Goal: Task Accomplishment & Management: Use online tool/utility

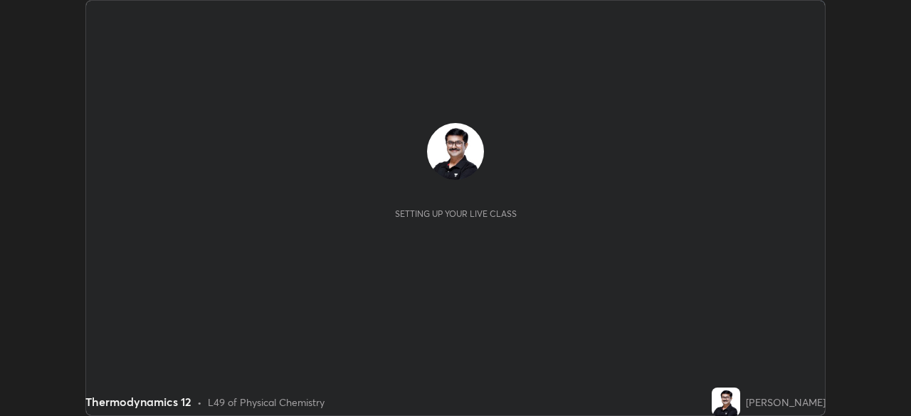
scroll to position [416, 911]
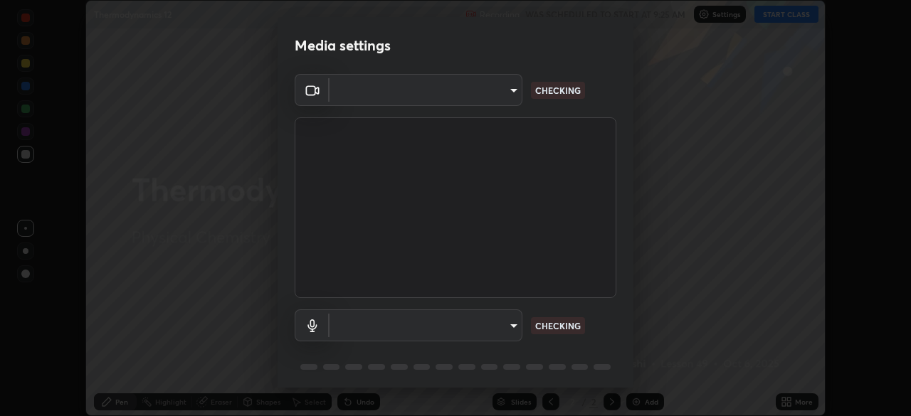
type input "67417adfccfa8b42c30ef4407fe4a6c493a28e79373338af571501226f50bce5"
click at [512, 322] on body "Erase all Thermodynamics 12 Recording WAS SCHEDULED TO START AT 9:25 AM Setting…" at bounding box center [455, 208] width 911 height 416
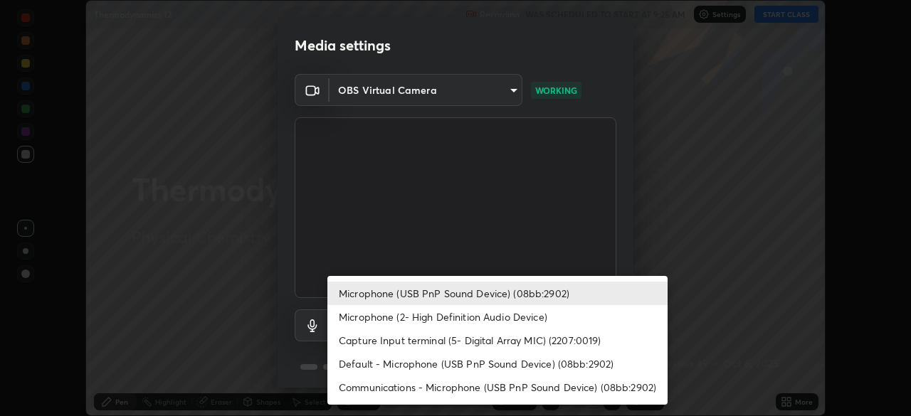
click at [438, 364] on li "Default - Microphone (USB PnP Sound Device) (08bb:2902)" at bounding box center [497, 363] width 340 height 23
type input "default"
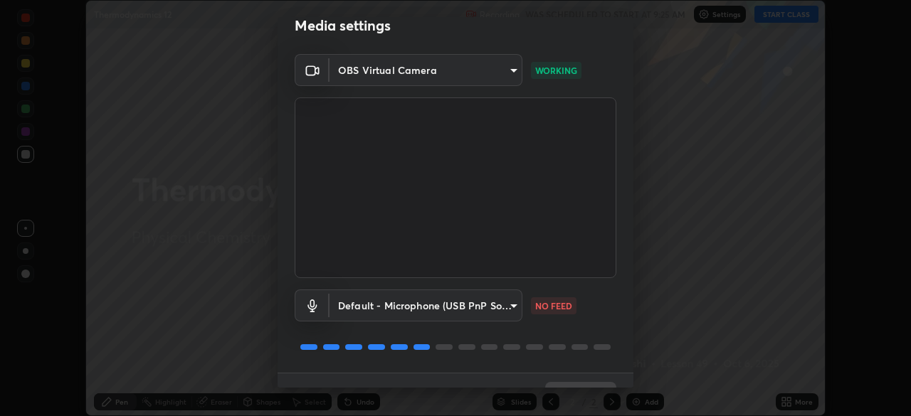
scroll to position [50, 0]
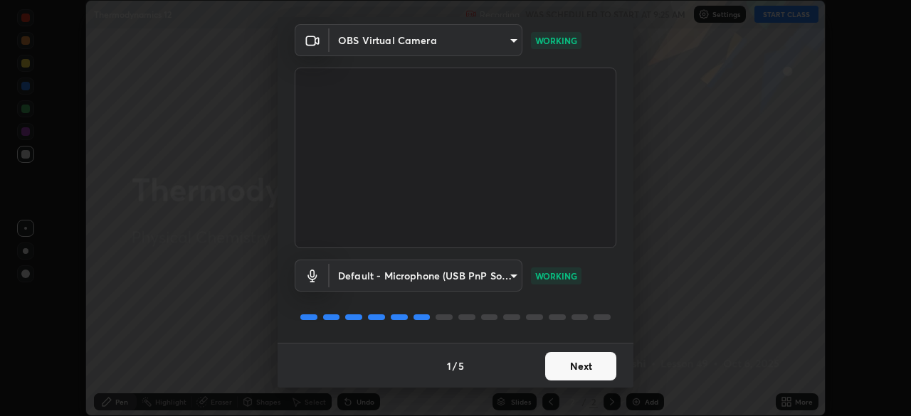
click at [583, 366] on button "Next" at bounding box center [580, 366] width 71 height 28
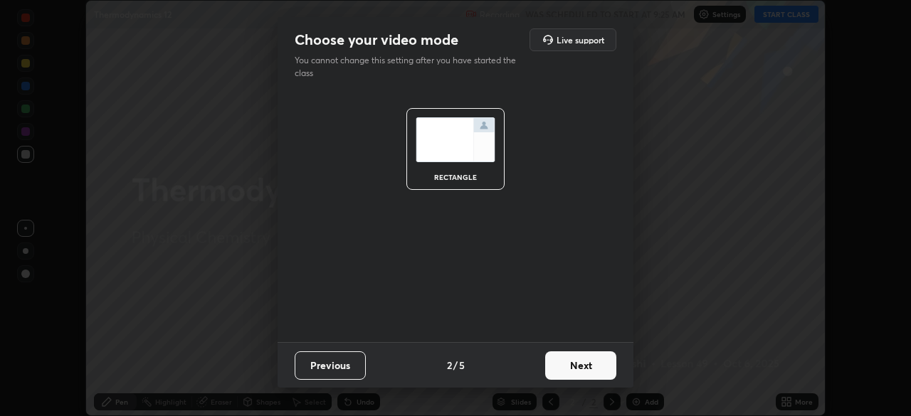
scroll to position [0, 0]
click at [585, 368] on button "Next" at bounding box center [580, 365] width 71 height 28
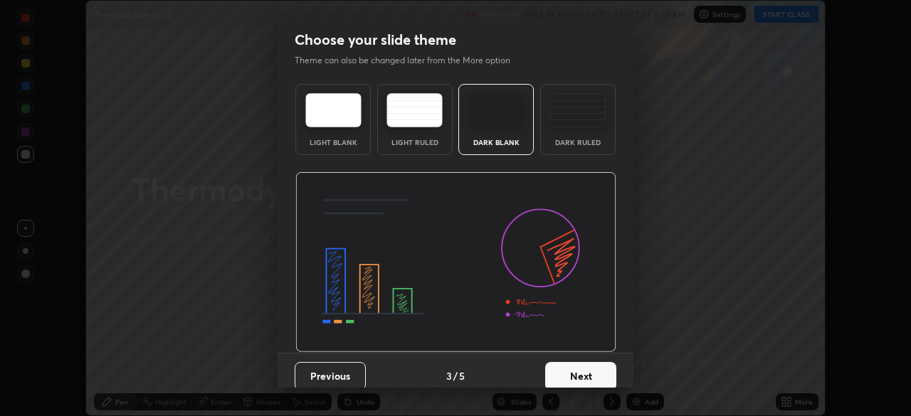
click at [585, 375] on button "Next" at bounding box center [580, 376] width 71 height 28
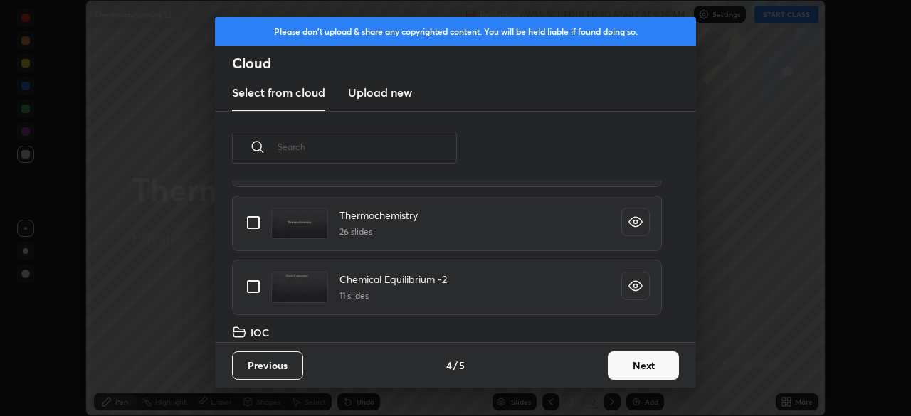
scroll to position [427, 0]
click at [256, 223] on input "grid" at bounding box center [253, 224] width 30 height 30
checkbox input "true"
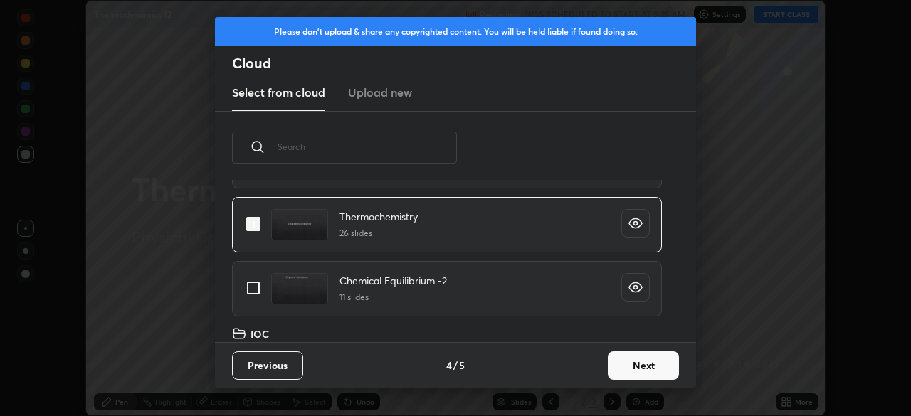
click at [637, 361] on button "Next" at bounding box center [643, 365] width 71 height 28
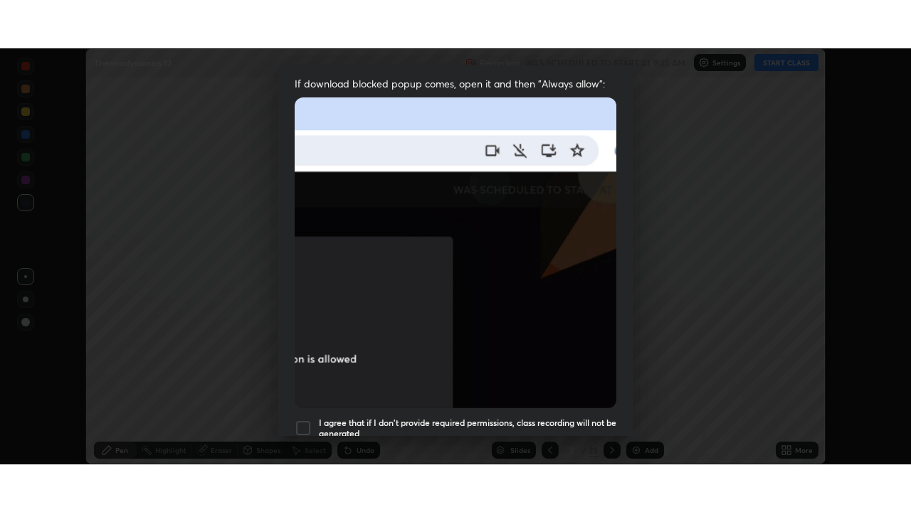
scroll to position [341, 0]
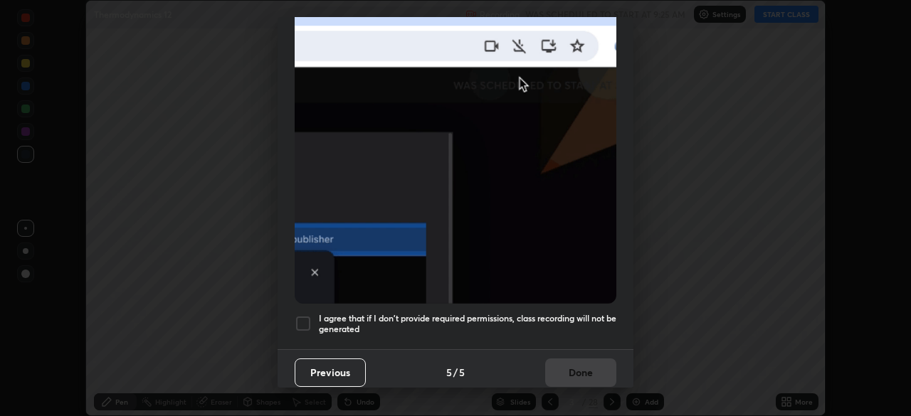
click at [303, 319] on div at bounding box center [303, 323] width 17 height 17
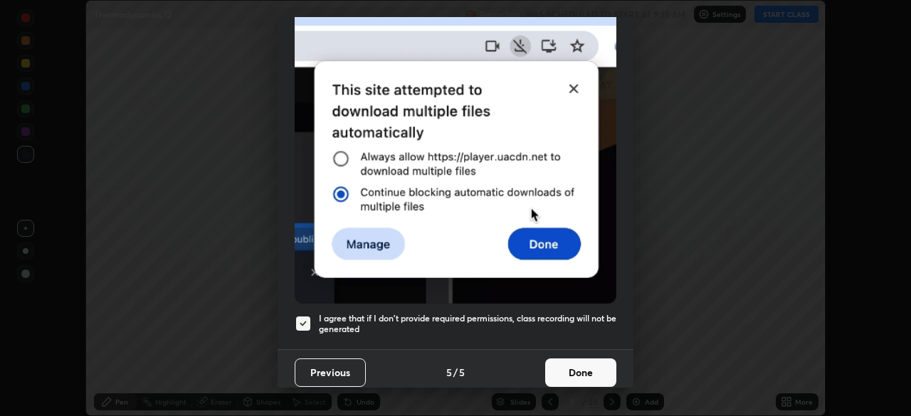
click at [568, 368] on button "Done" at bounding box center [580, 373] width 71 height 28
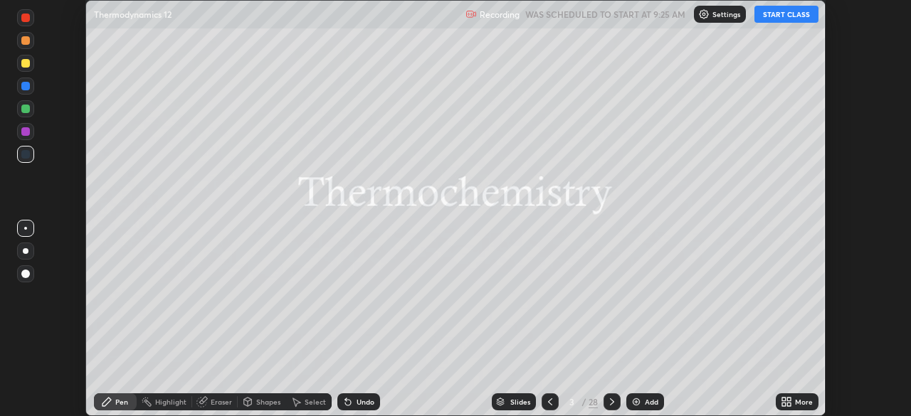
click at [784, 16] on button "START CLASS" at bounding box center [786, 14] width 64 height 17
click at [788, 406] on icon at bounding box center [789, 405] width 4 height 4
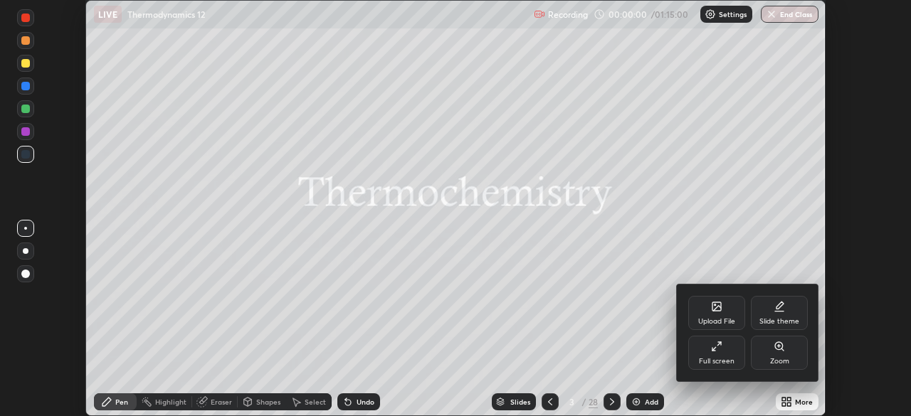
click at [724, 354] on div "Full screen" at bounding box center [716, 353] width 57 height 34
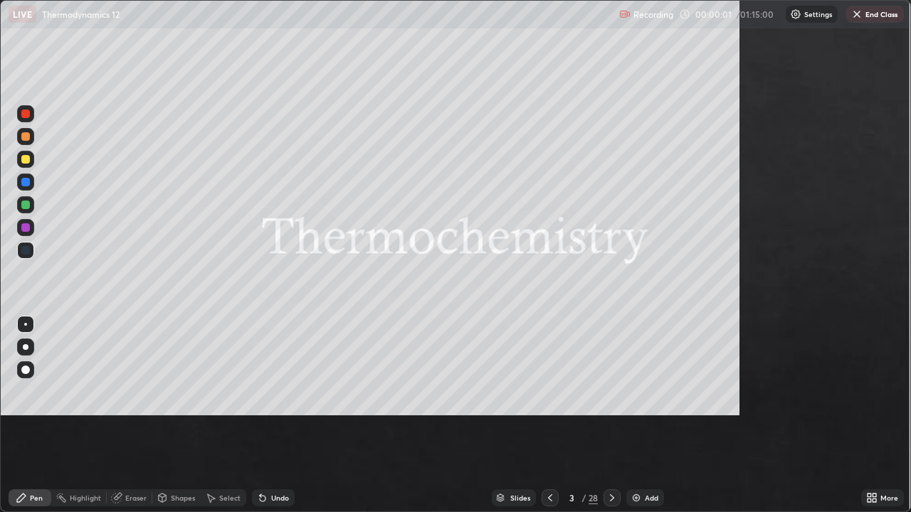
scroll to position [512, 911]
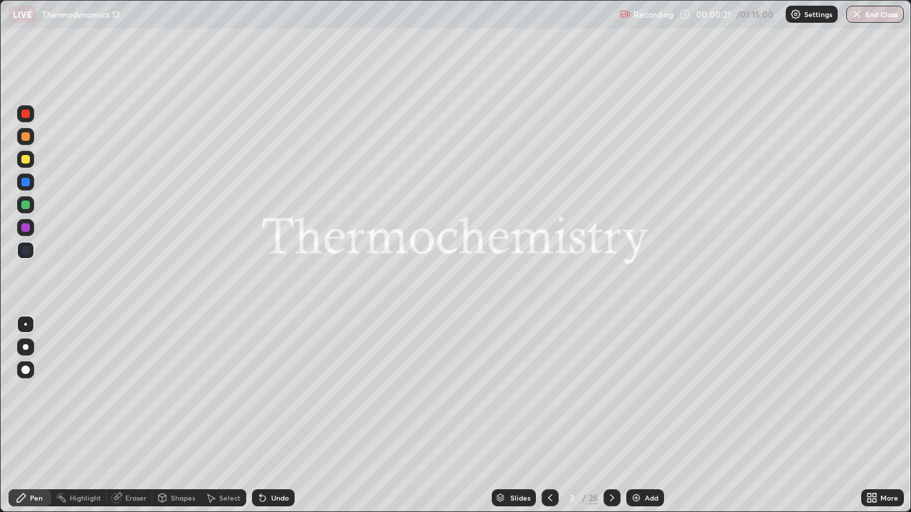
click at [619, 415] on div at bounding box center [611, 498] width 17 height 28
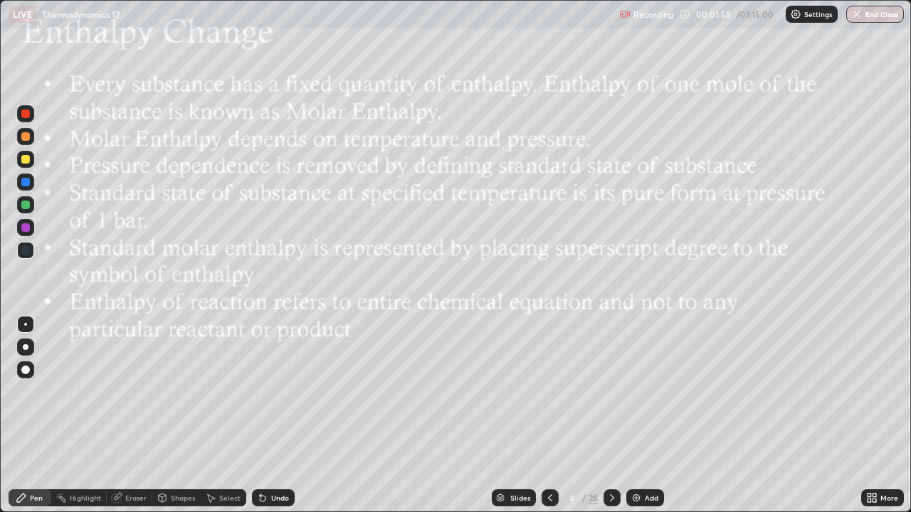
click at [27, 161] on div at bounding box center [25, 159] width 9 height 9
click at [26, 159] on div at bounding box center [25, 159] width 9 height 9
click at [610, 415] on icon at bounding box center [611, 497] width 11 height 11
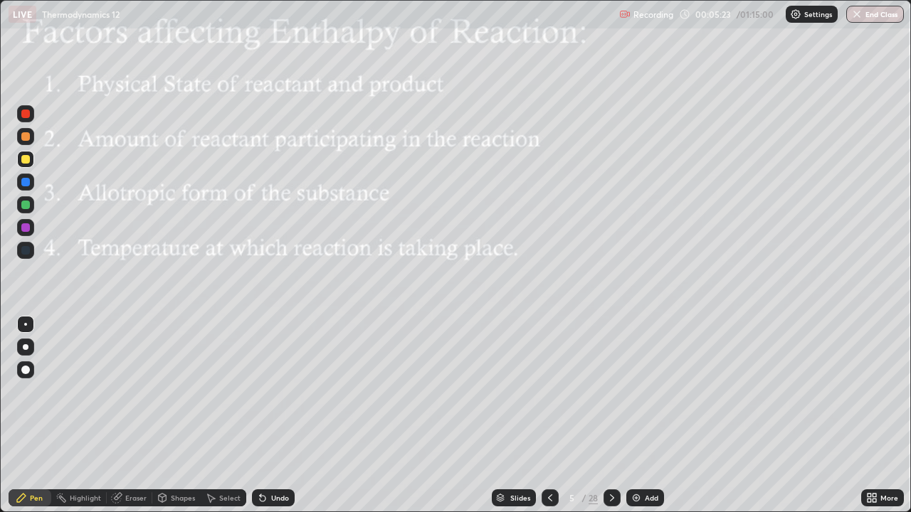
click at [29, 208] on div at bounding box center [25, 204] width 17 height 17
click at [25, 157] on div at bounding box center [25, 159] width 9 height 9
click at [275, 415] on div "Undo" at bounding box center [273, 497] width 43 height 17
click at [271, 415] on div "Undo" at bounding box center [280, 497] width 18 height 7
click at [264, 415] on icon at bounding box center [262, 497] width 11 height 11
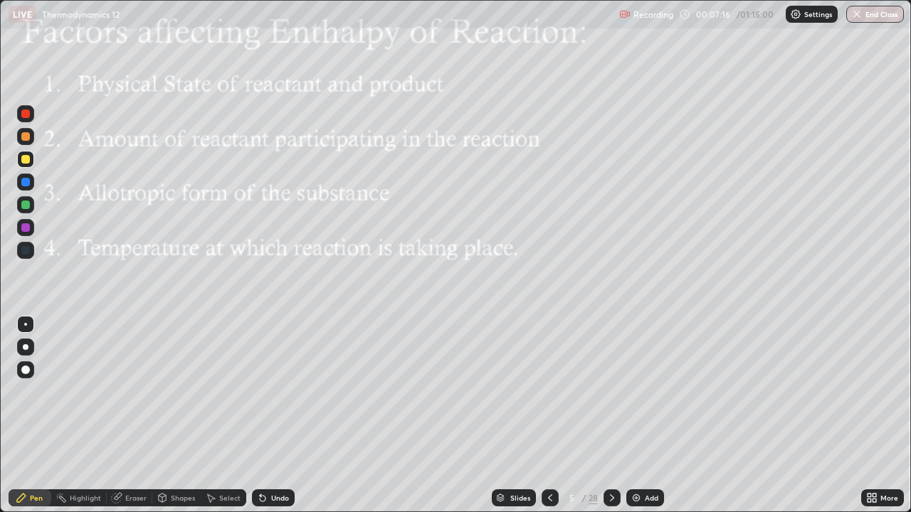
click at [26, 159] on div at bounding box center [25, 159] width 9 height 9
click at [608, 415] on div at bounding box center [611, 498] width 17 height 28
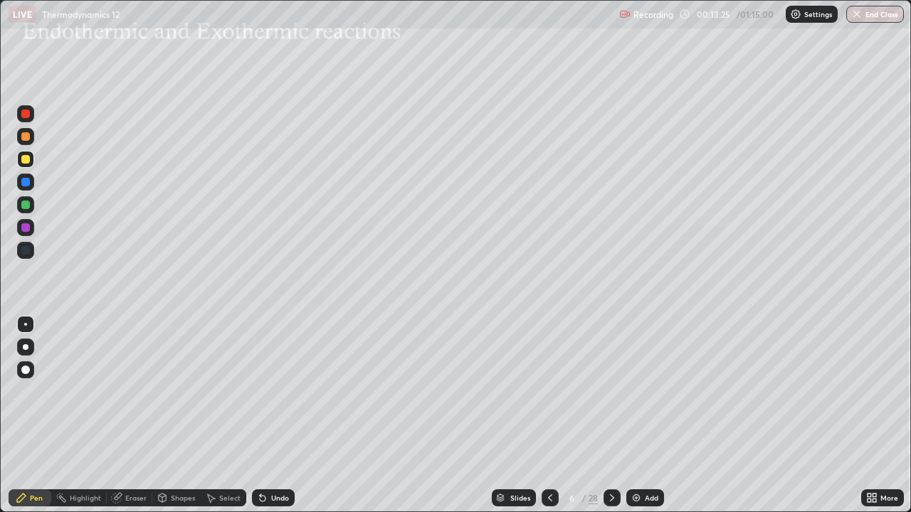
click at [179, 415] on div "Shapes" at bounding box center [183, 497] width 24 height 7
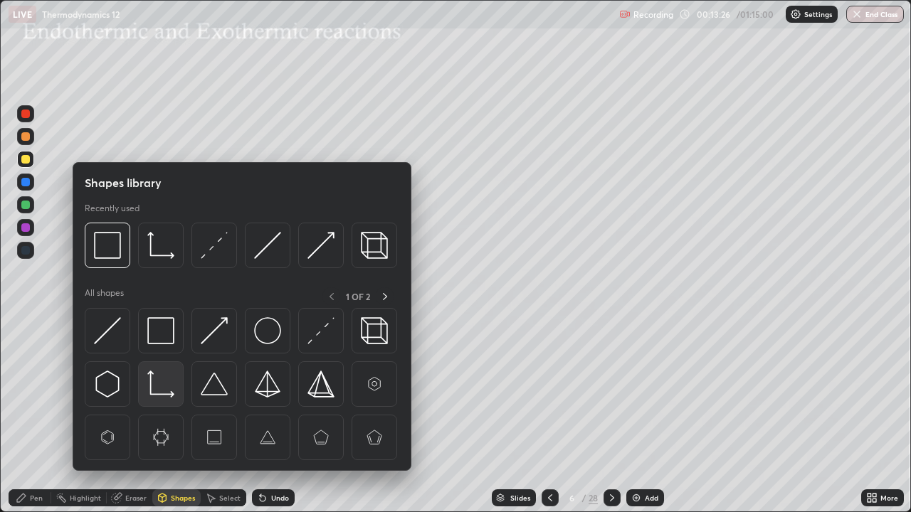
click at [169, 387] on img at bounding box center [160, 384] width 27 height 27
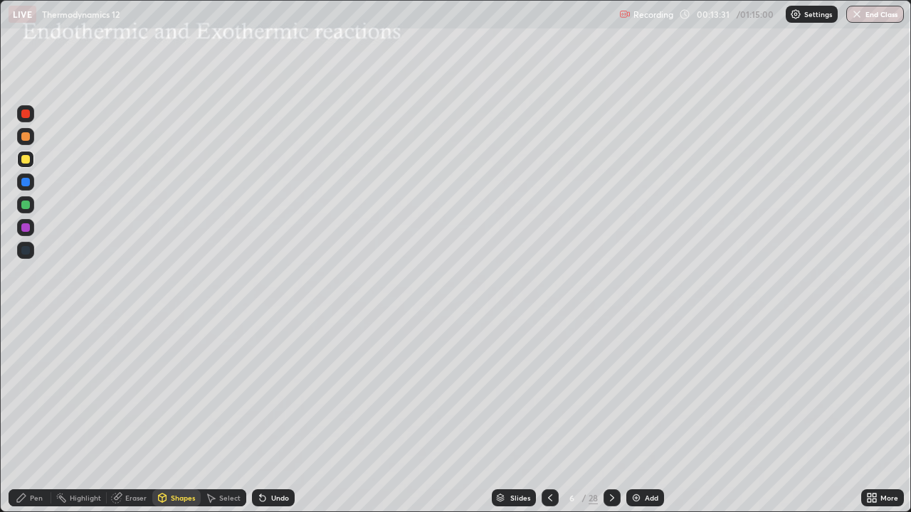
click at [40, 415] on div "Pen" at bounding box center [30, 497] width 43 height 17
click at [227, 415] on div "Select" at bounding box center [229, 497] width 21 height 7
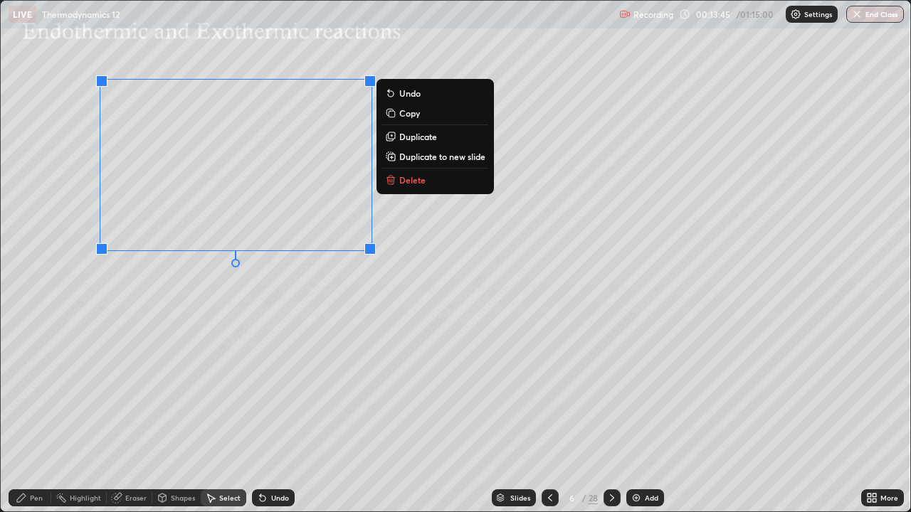
click at [413, 138] on p "Duplicate" at bounding box center [418, 136] width 38 height 11
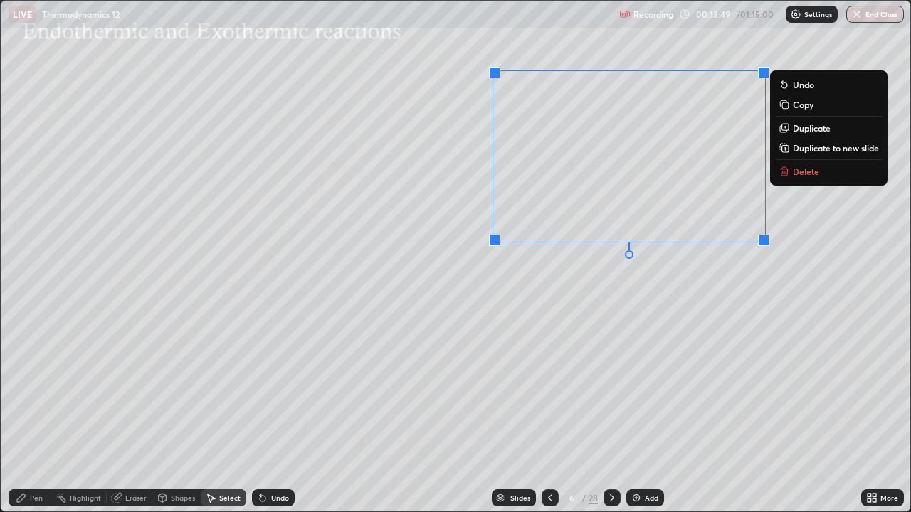
click at [703, 297] on div "0 ° Undo Copy Duplicate Duplicate to new slide Delete" at bounding box center [455, 256] width 909 height 511
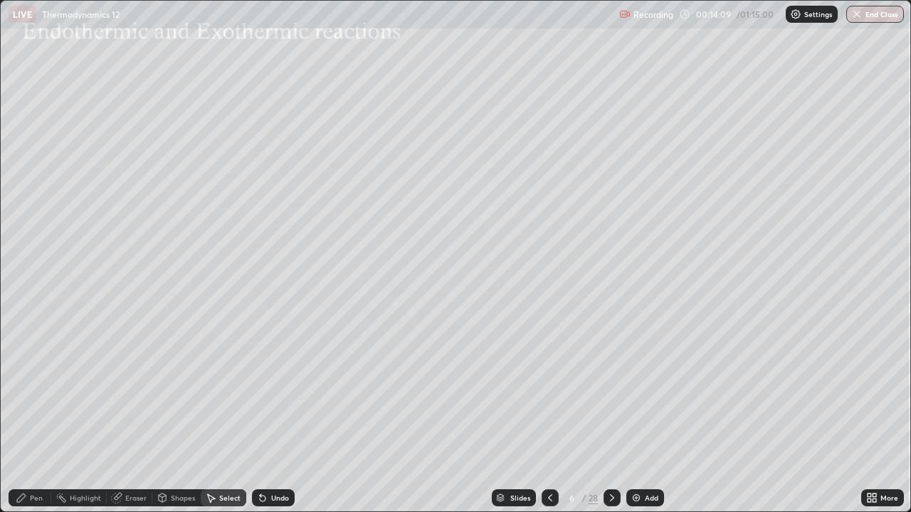
click at [47, 415] on div "Pen" at bounding box center [30, 497] width 43 height 17
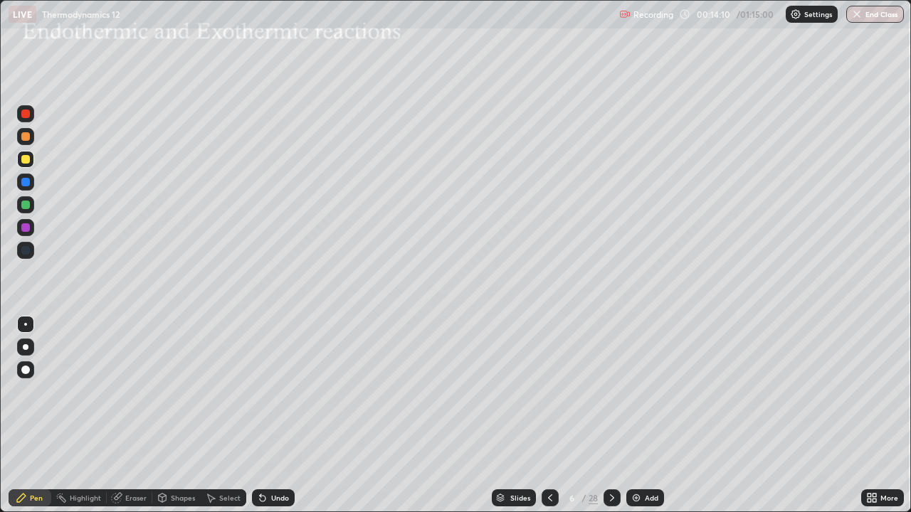
click at [26, 206] on div at bounding box center [25, 205] width 9 height 9
click at [224, 415] on div "Select" at bounding box center [229, 497] width 21 height 7
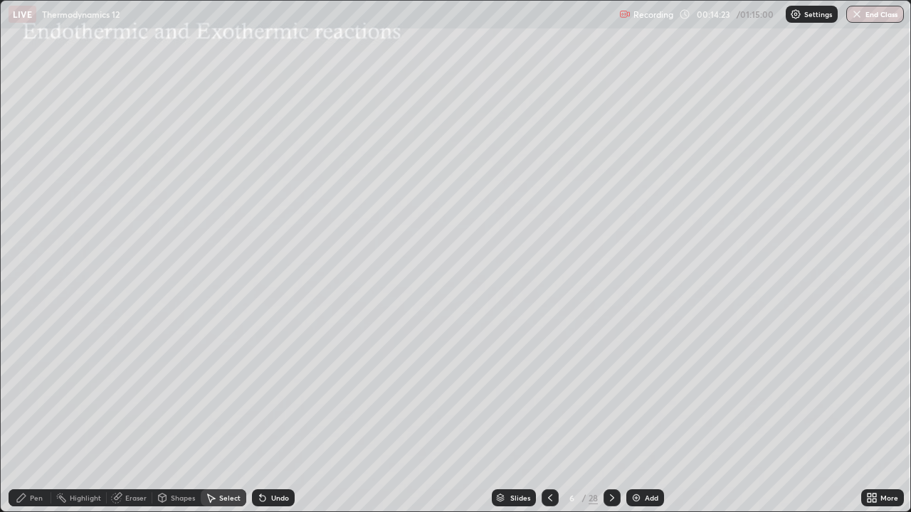
click at [174, 415] on div "Shapes" at bounding box center [183, 497] width 24 height 7
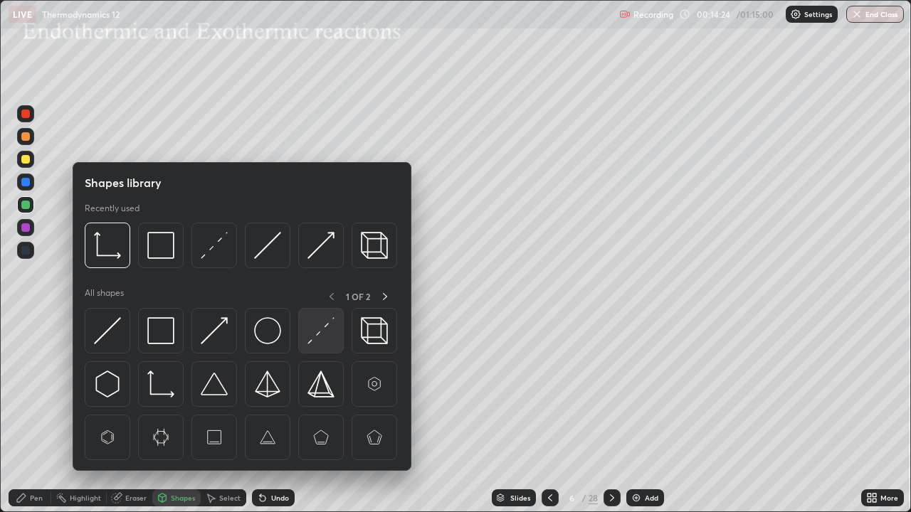
click at [320, 338] on img at bounding box center [320, 330] width 27 height 27
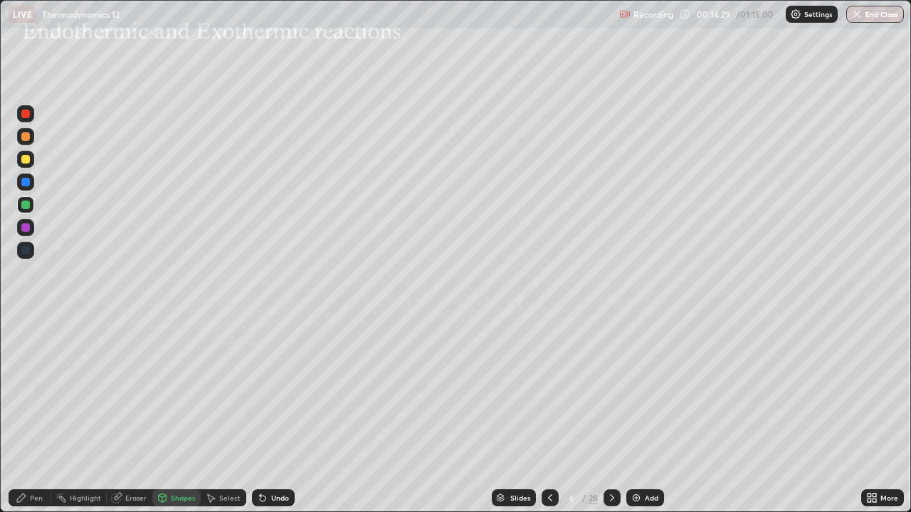
click at [40, 415] on div "Pen" at bounding box center [36, 497] width 13 height 7
click at [29, 159] on div at bounding box center [25, 159] width 9 height 9
click at [275, 415] on div "Undo" at bounding box center [273, 497] width 43 height 17
click at [28, 205] on div at bounding box center [25, 205] width 9 height 9
click at [28, 159] on div at bounding box center [25, 159] width 9 height 9
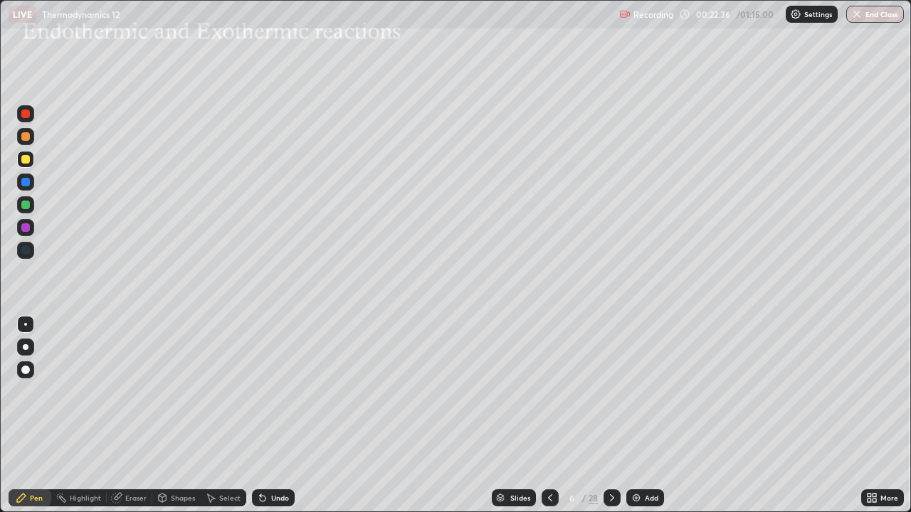
click at [610, 415] on icon at bounding box center [611, 497] width 11 height 11
click at [28, 159] on div at bounding box center [25, 159] width 9 height 9
click at [26, 206] on div at bounding box center [25, 205] width 9 height 9
click at [610, 415] on icon at bounding box center [611, 497] width 11 height 11
click at [29, 161] on div at bounding box center [25, 159] width 9 height 9
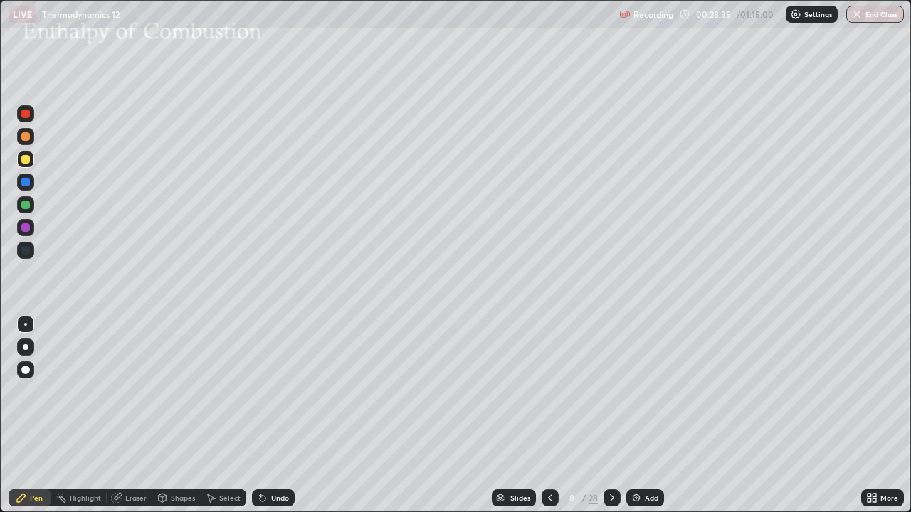
click at [271, 415] on div "Undo" at bounding box center [280, 497] width 18 height 7
click at [260, 415] on icon at bounding box center [263, 499] width 6 height 6
click at [610, 415] on icon at bounding box center [612, 497] width 4 height 7
click at [212, 415] on icon at bounding box center [210, 497] width 11 height 11
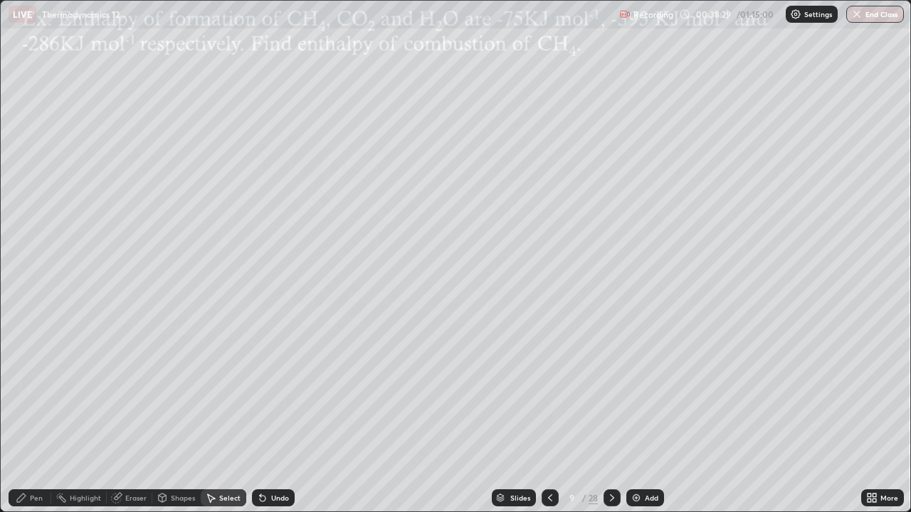
click at [46, 415] on div "Pen" at bounding box center [30, 497] width 43 height 17
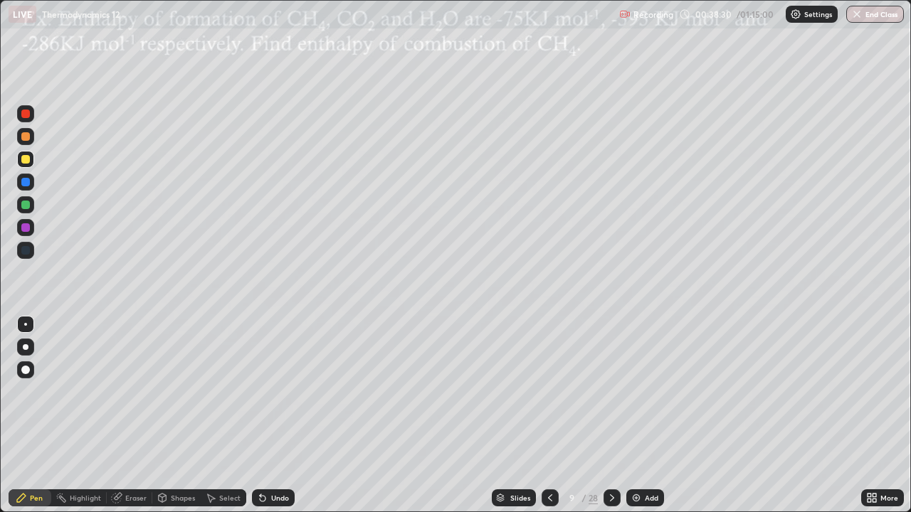
click at [26, 161] on div at bounding box center [25, 159] width 9 height 9
click at [638, 415] on img at bounding box center [635, 497] width 11 height 11
click at [29, 251] on div at bounding box center [25, 250] width 9 height 9
click at [285, 415] on div "Undo" at bounding box center [273, 497] width 43 height 17
click at [634, 415] on img at bounding box center [635, 497] width 11 height 11
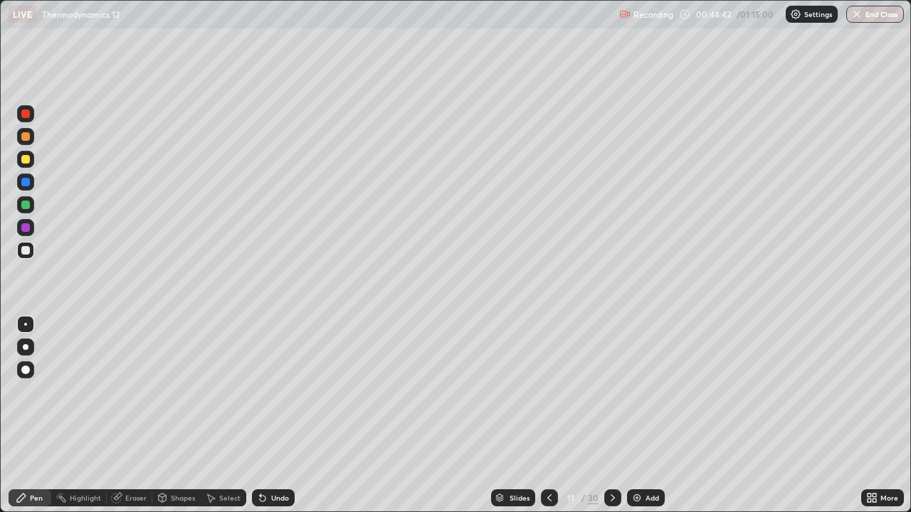
click at [609, 415] on icon at bounding box center [612, 497] width 11 height 11
click at [551, 415] on icon at bounding box center [549, 497] width 11 height 11
click at [168, 415] on div "Shapes" at bounding box center [176, 497] width 48 height 17
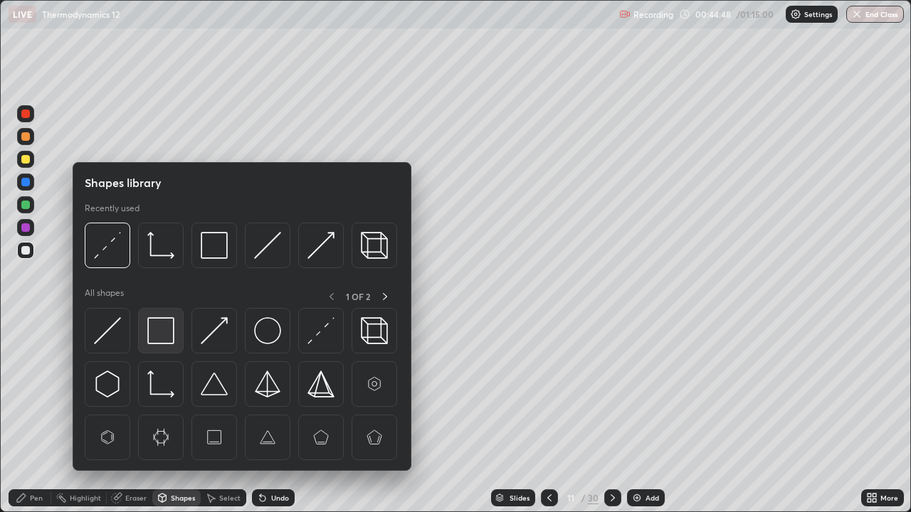
click at [166, 339] on img at bounding box center [160, 330] width 27 height 27
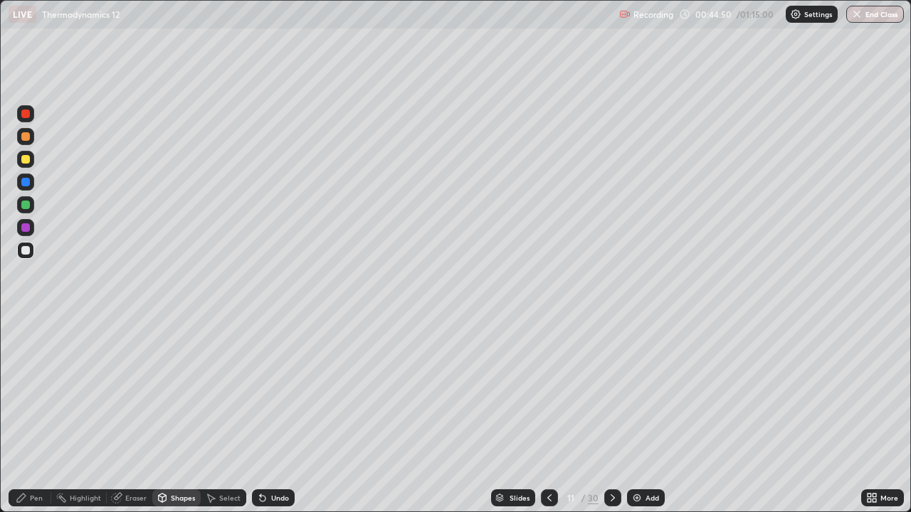
click at [27, 250] on div at bounding box center [25, 250] width 9 height 9
click at [40, 415] on div "Pen" at bounding box center [30, 497] width 43 height 17
click at [28, 253] on div at bounding box center [25, 250] width 9 height 9
click at [26, 160] on div at bounding box center [25, 159] width 9 height 9
click at [26, 250] on div at bounding box center [25, 250] width 9 height 9
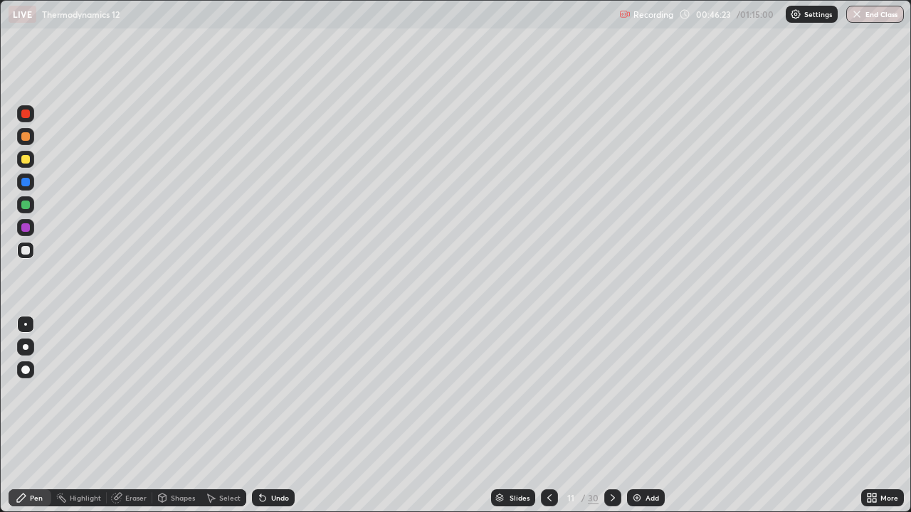
click at [33, 251] on div at bounding box center [25, 250] width 17 height 17
click at [612, 415] on icon at bounding box center [612, 497] width 11 height 11
click at [27, 139] on div at bounding box center [25, 136] width 9 height 9
click at [260, 415] on icon at bounding box center [263, 499] width 6 height 6
click at [166, 415] on icon at bounding box center [162, 497] width 11 height 11
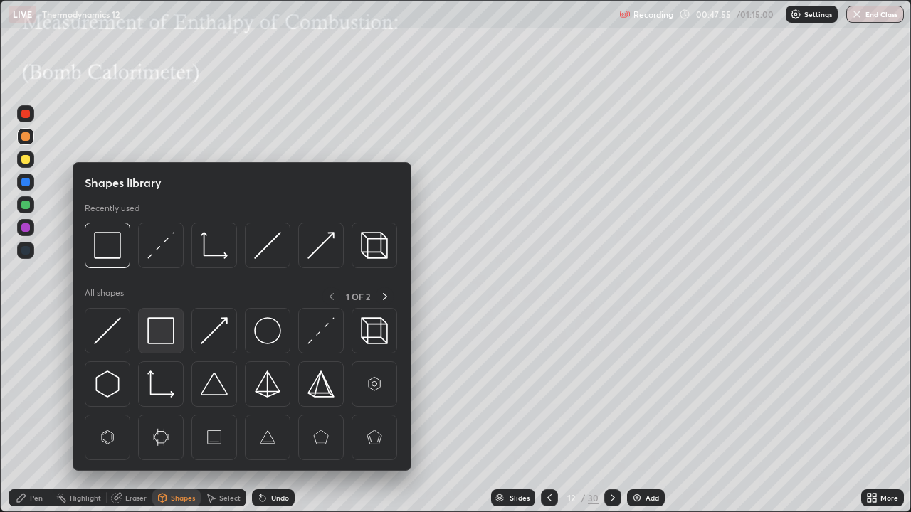
click at [162, 339] on img at bounding box center [160, 330] width 27 height 27
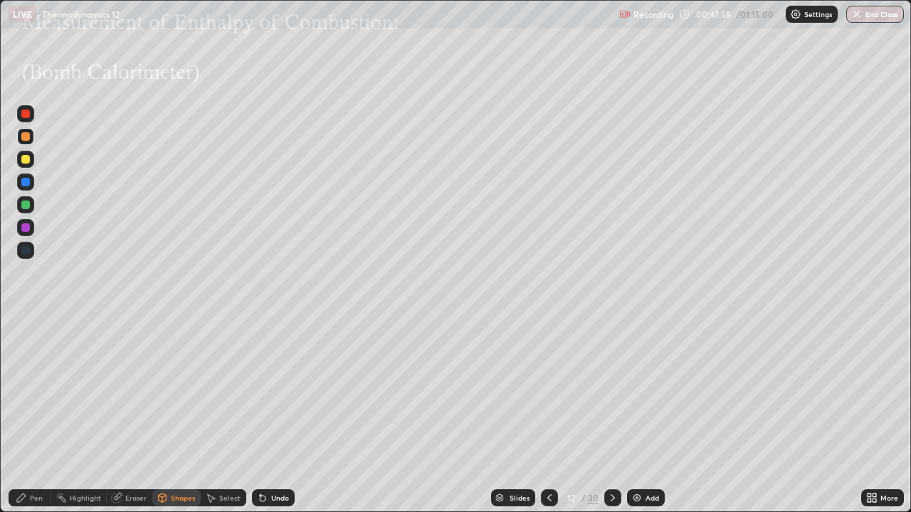
click at [26, 182] on div at bounding box center [25, 182] width 9 height 9
click at [117, 415] on icon at bounding box center [116, 498] width 9 height 9
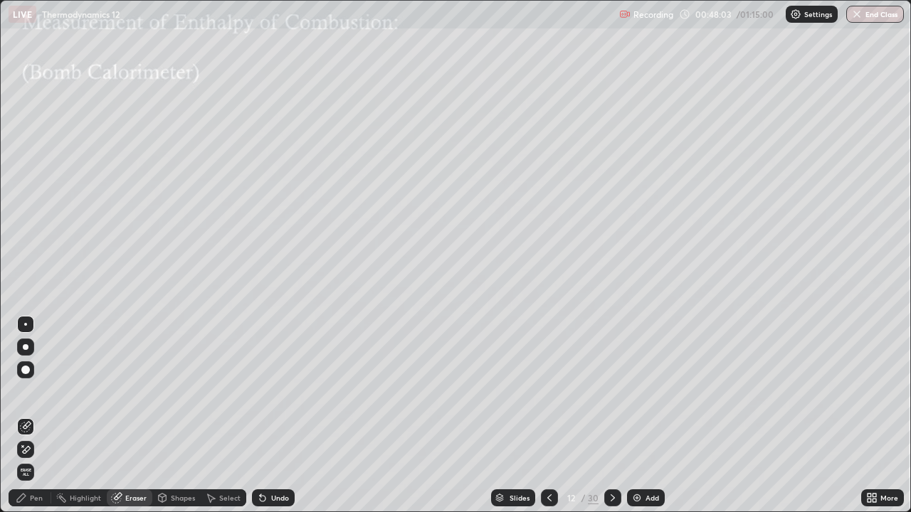
click at [178, 415] on div "Shapes" at bounding box center [183, 497] width 24 height 7
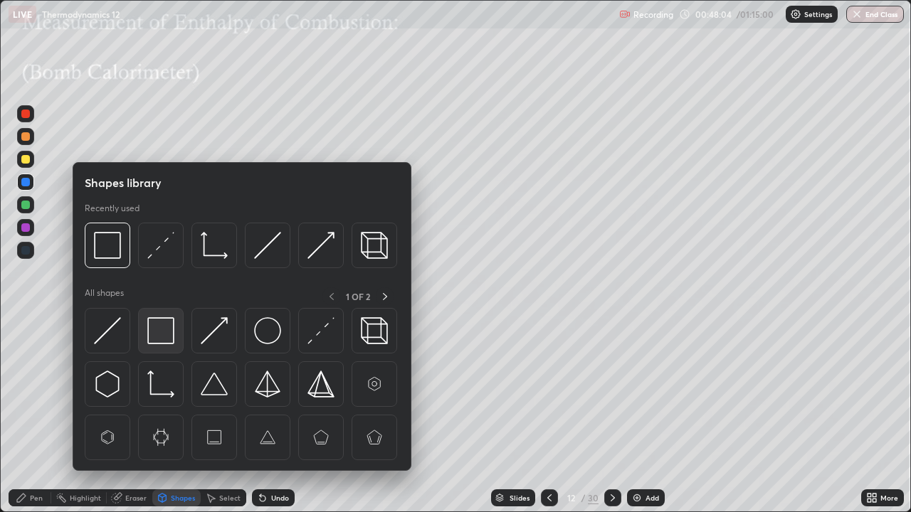
click at [169, 338] on img at bounding box center [160, 330] width 27 height 27
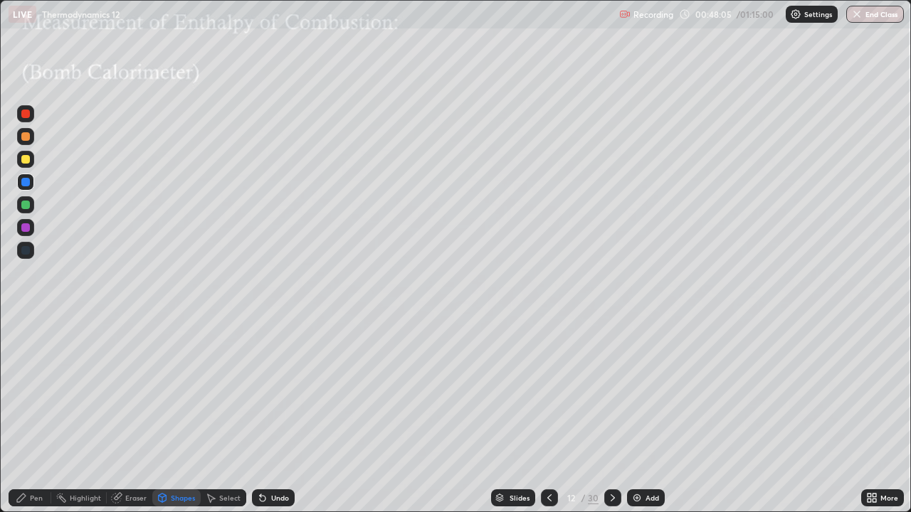
click at [28, 204] on div at bounding box center [25, 205] width 9 height 9
click at [37, 415] on div "Pen" at bounding box center [30, 497] width 43 height 17
click at [27, 159] on div at bounding box center [25, 159] width 9 height 9
click at [259, 415] on icon at bounding box center [262, 497] width 11 height 11
click at [141, 415] on div "Eraser" at bounding box center [135, 497] width 21 height 7
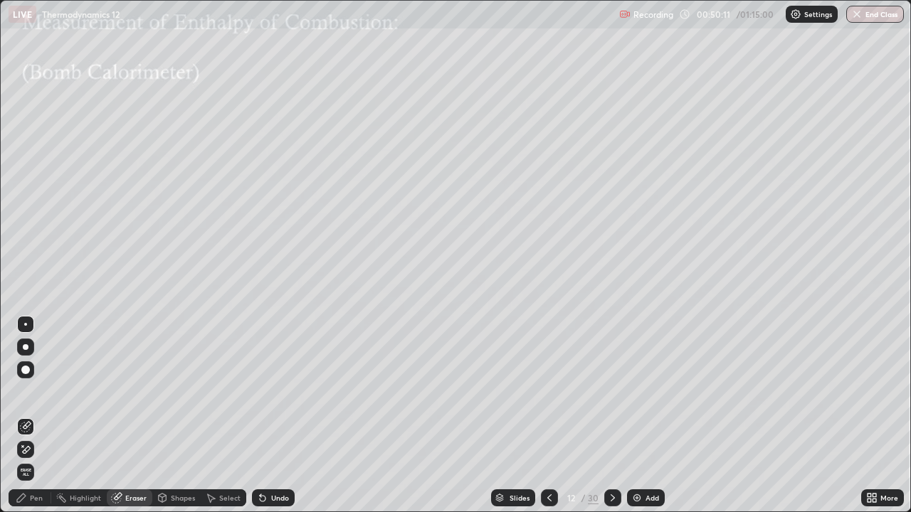
click at [38, 415] on div "Pen" at bounding box center [36, 497] width 13 height 7
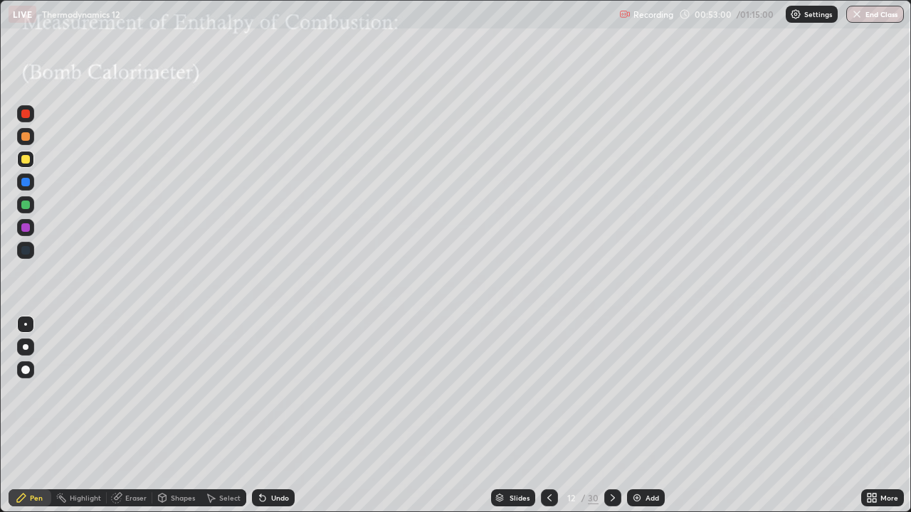
click at [125, 415] on div "Eraser" at bounding box center [135, 497] width 21 height 7
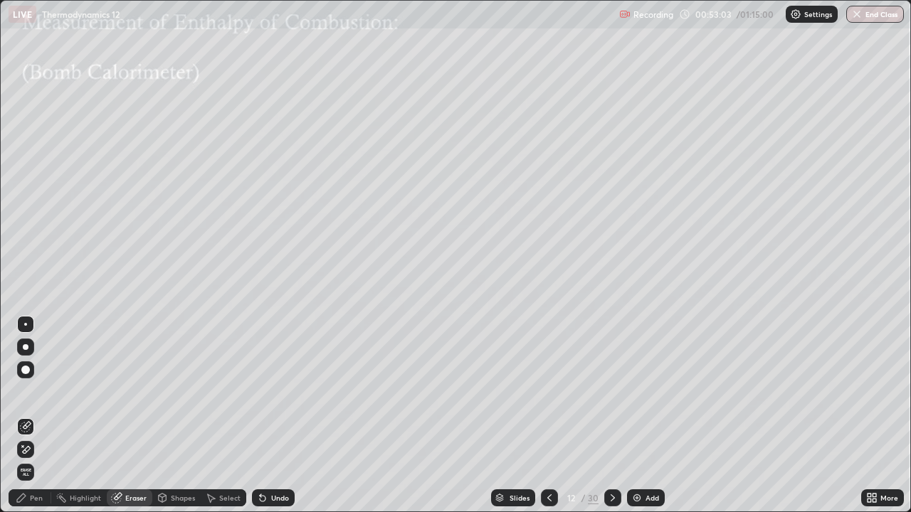
click at [35, 415] on div "Pen" at bounding box center [36, 497] width 13 height 7
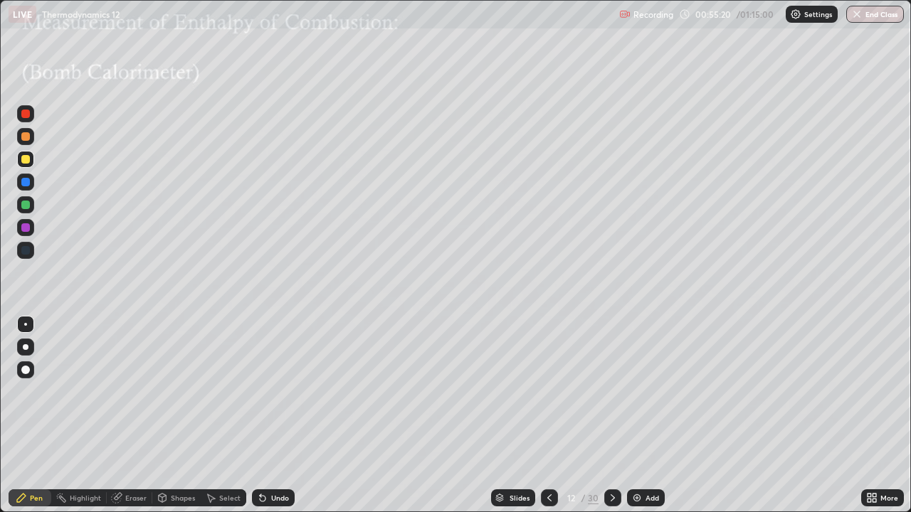
click at [610, 415] on icon at bounding box center [612, 497] width 11 height 11
click at [221, 415] on div "Select" at bounding box center [229, 497] width 21 height 7
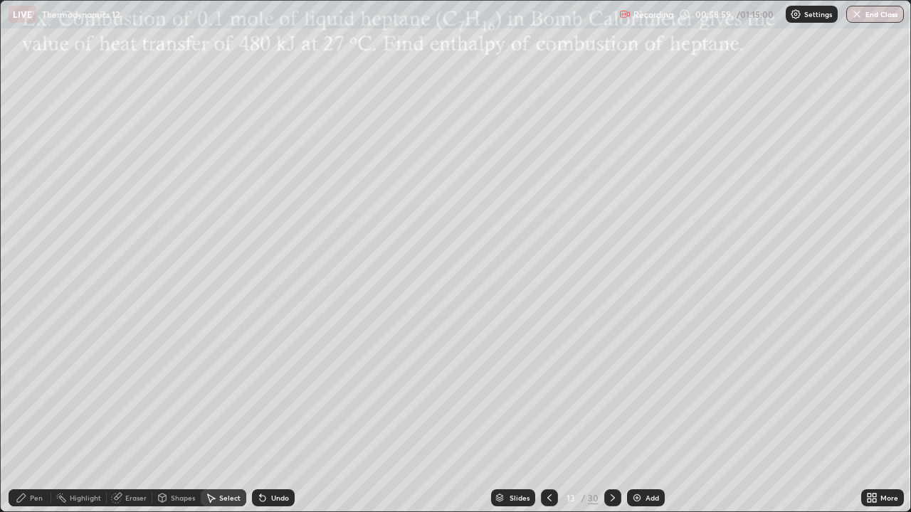
click at [36, 415] on div "Pen" at bounding box center [30, 497] width 43 height 17
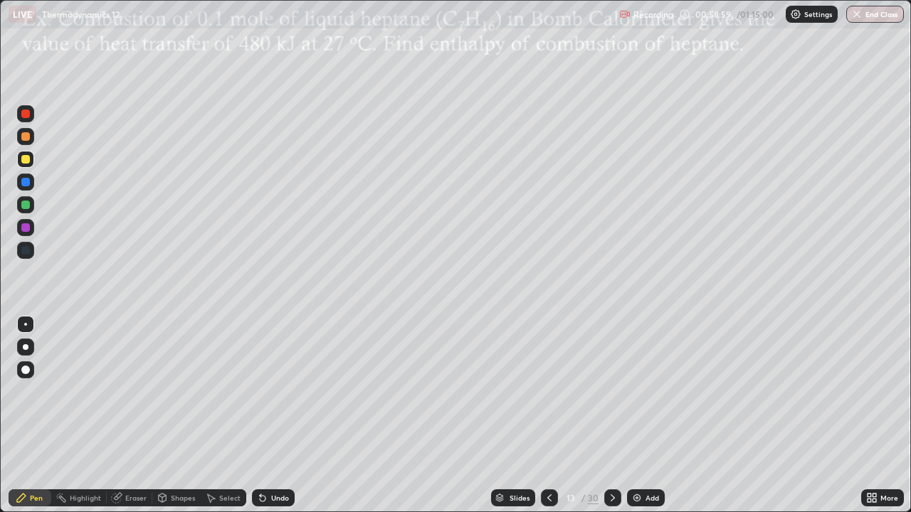
click at [27, 162] on div at bounding box center [25, 159] width 9 height 9
click at [610, 415] on icon at bounding box center [612, 497] width 4 height 7
click at [609, 415] on icon at bounding box center [612, 497] width 11 height 11
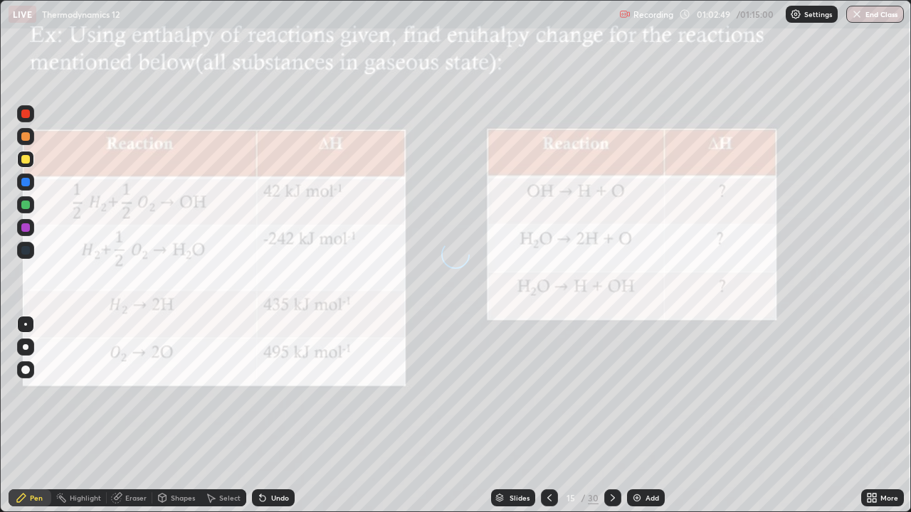
click at [613, 415] on icon at bounding box center [612, 497] width 11 height 11
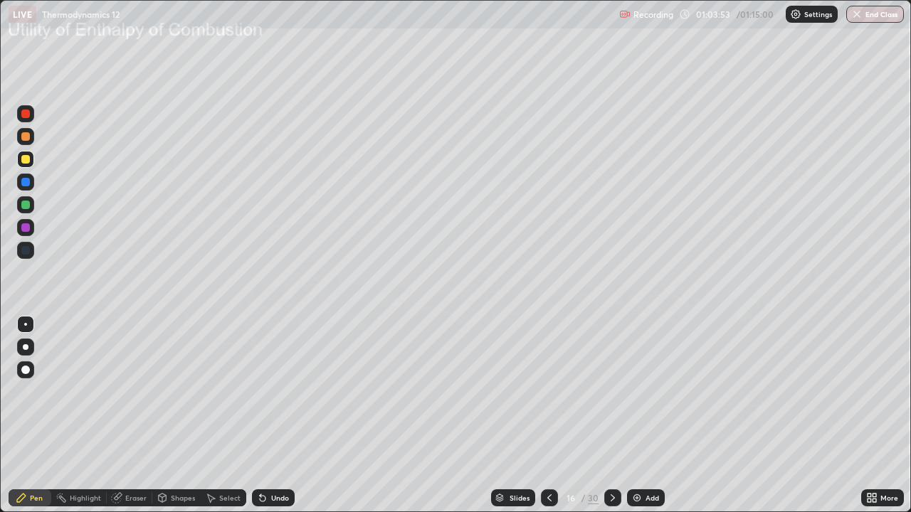
click at [240, 415] on div "Select" at bounding box center [224, 497] width 46 height 17
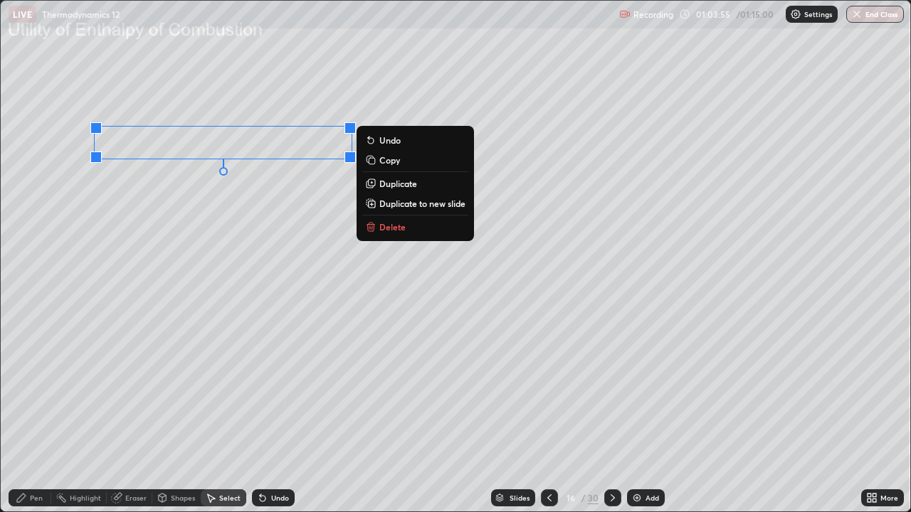
click at [393, 229] on p "Delete" at bounding box center [392, 226] width 26 height 11
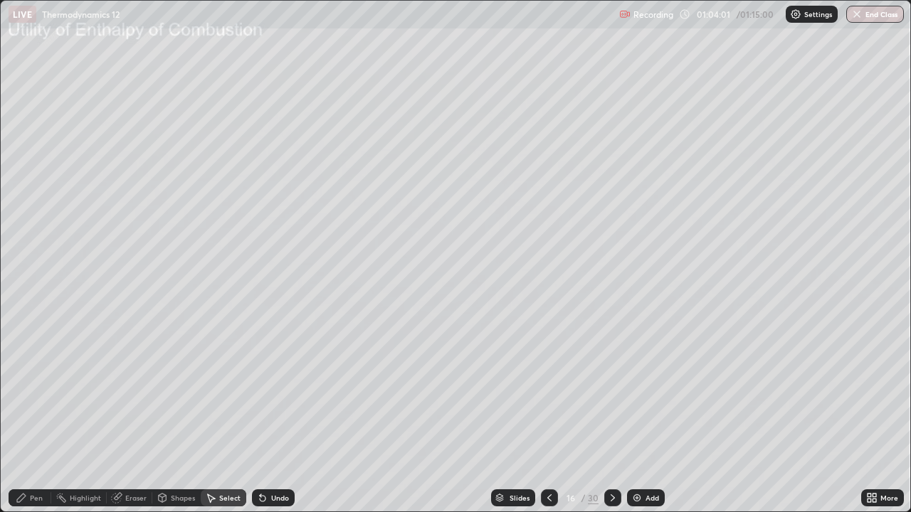
click at [35, 415] on div "Pen" at bounding box center [30, 497] width 43 height 17
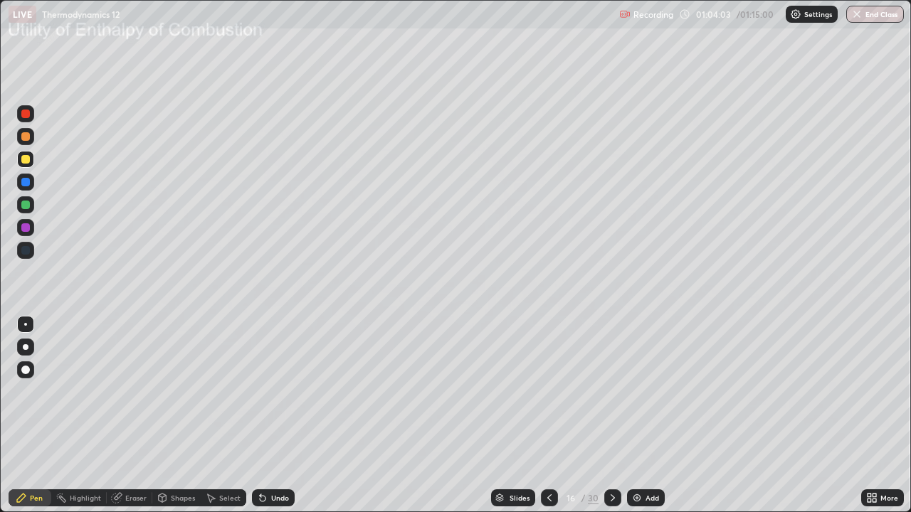
click at [27, 160] on div at bounding box center [25, 159] width 9 height 9
click at [271, 415] on div "Undo" at bounding box center [280, 497] width 18 height 7
click at [23, 140] on div at bounding box center [25, 136] width 9 height 9
click at [26, 203] on div at bounding box center [25, 205] width 9 height 9
click at [547, 415] on icon at bounding box center [549, 497] width 11 height 11
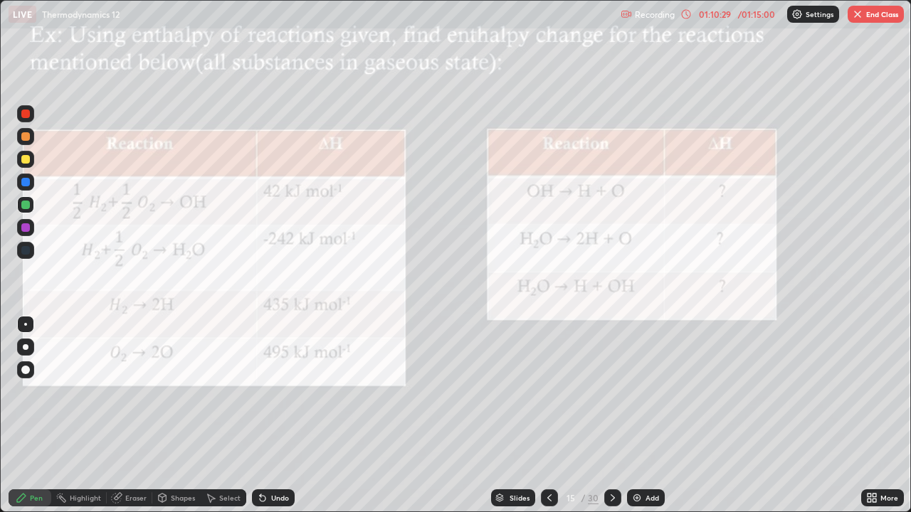
click at [548, 415] on icon at bounding box center [549, 497] width 11 height 11
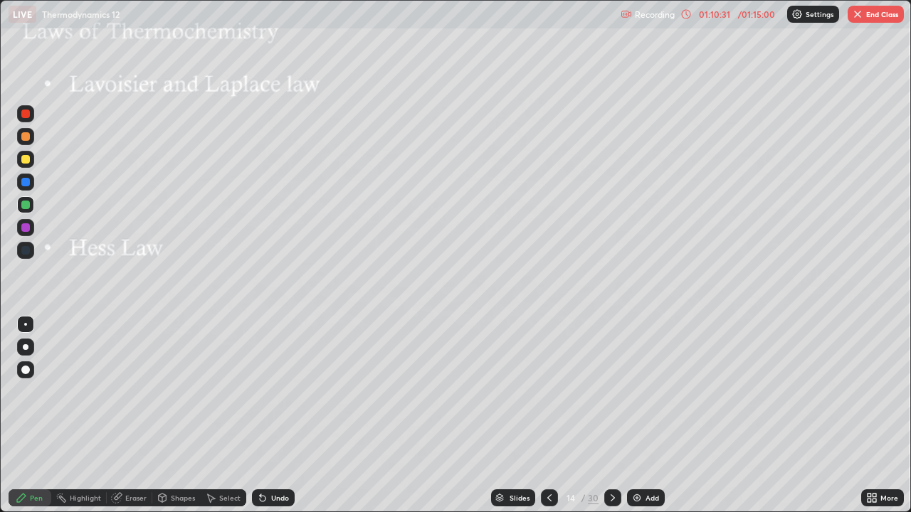
click at [612, 415] on icon at bounding box center [612, 497] width 11 height 11
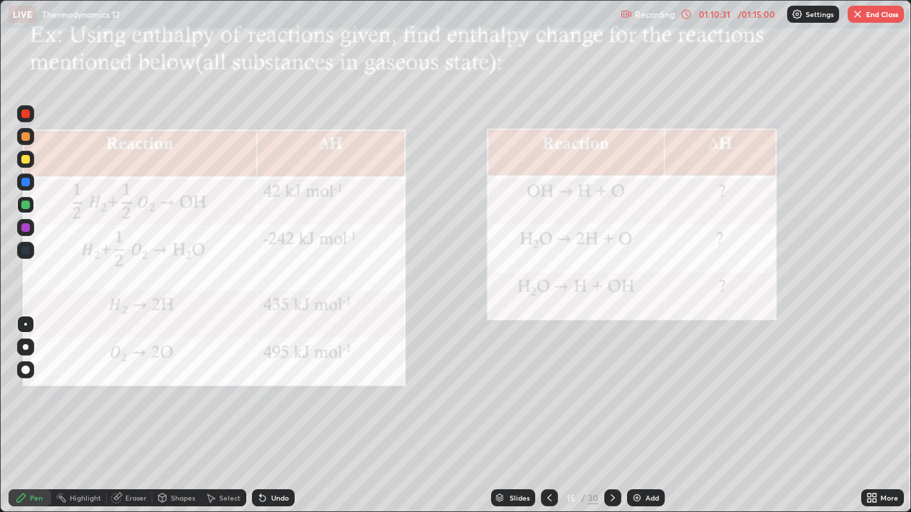
click at [613, 415] on icon at bounding box center [612, 497] width 11 height 11
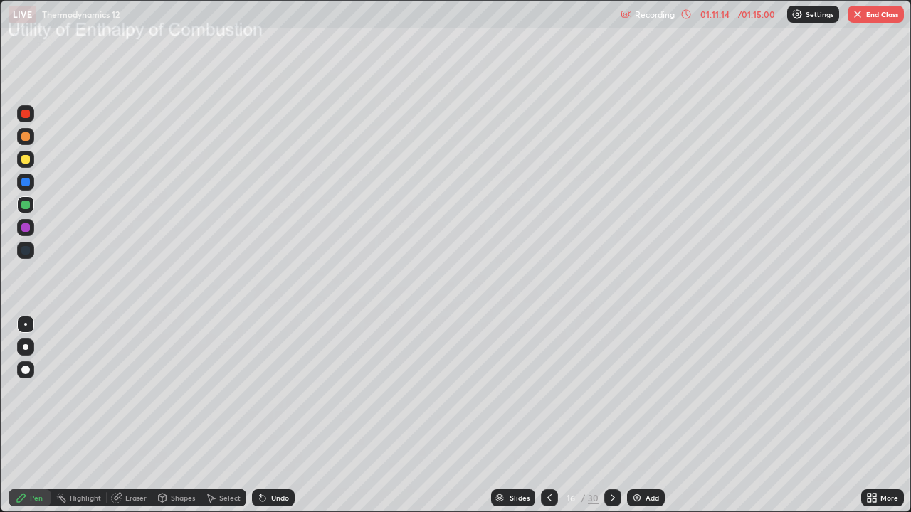
click at [541, 415] on div at bounding box center [549, 497] width 17 height 17
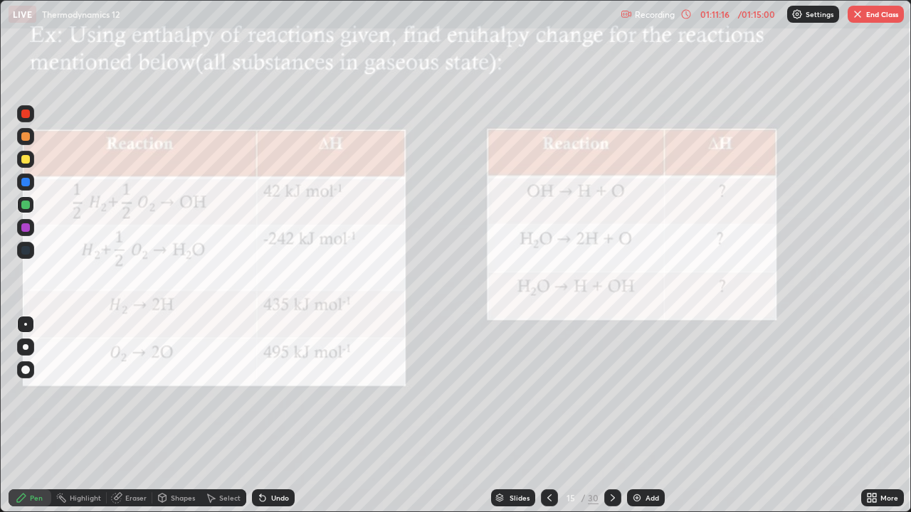
click at [610, 415] on icon at bounding box center [612, 497] width 4 height 7
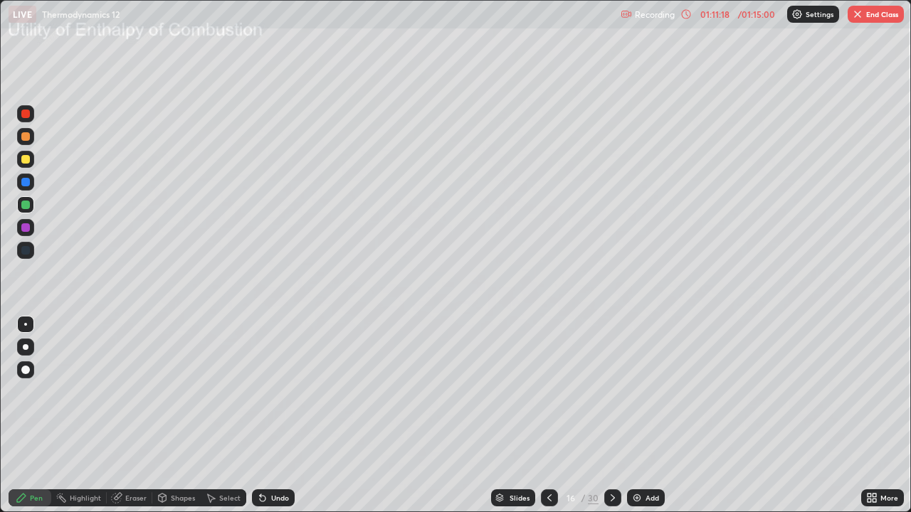
click at [548, 415] on icon at bounding box center [549, 497] width 11 height 11
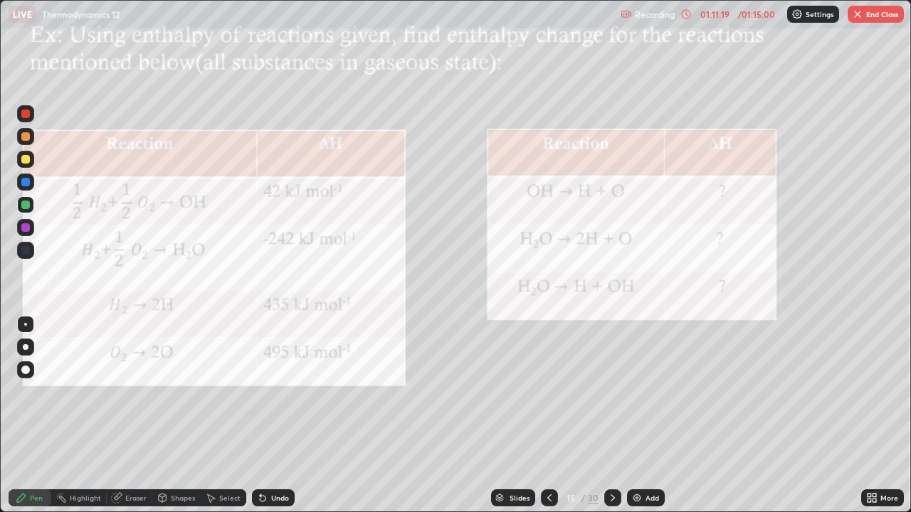
click at [547, 415] on icon at bounding box center [549, 497] width 11 height 11
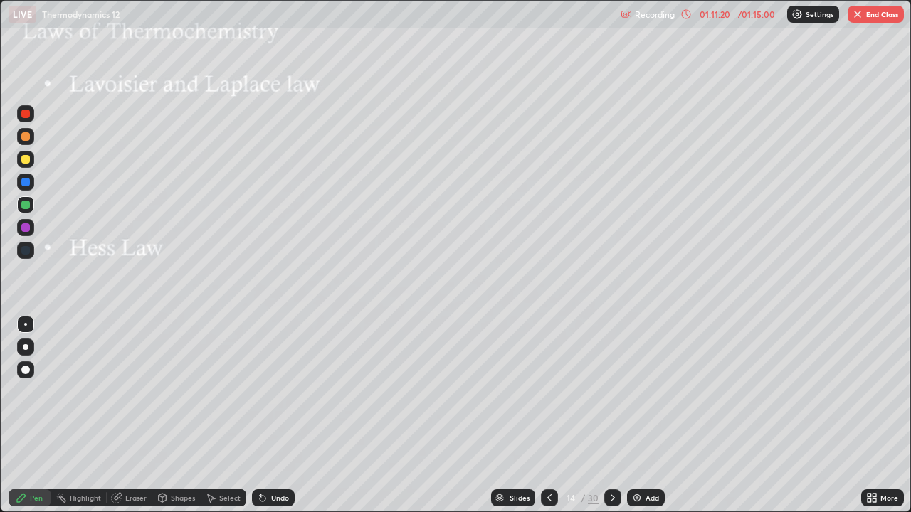
click at [613, 415] on icon at bounding box center [612, 497] width 11 height 11
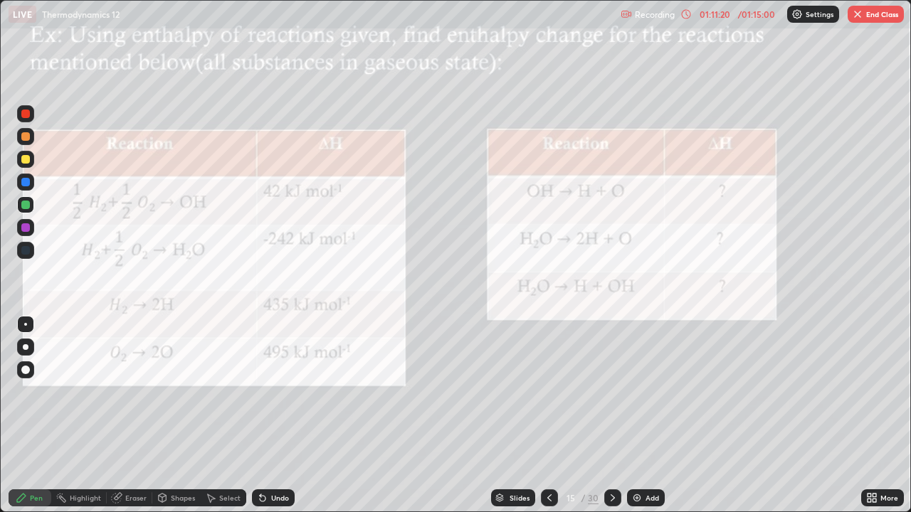
click at [611, 415] on icon at bounding box center [612, 497] width 11 height 11
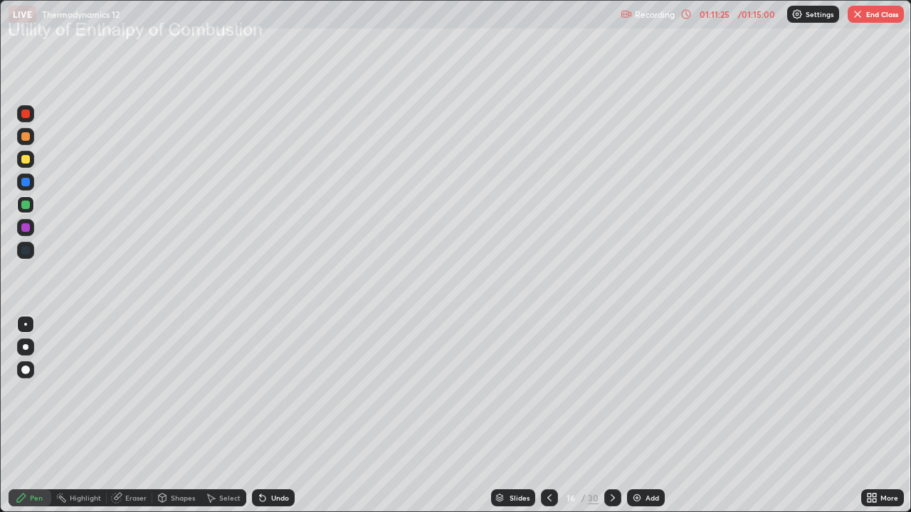
click at [526, 415] on div "Slides" at bounding box center [519, 497] width 20 height 7
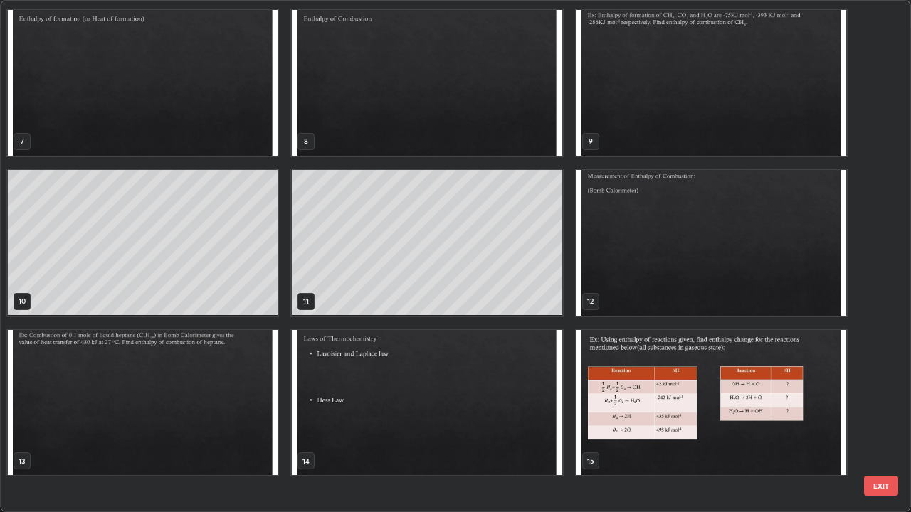
scroll to position [95, 0]
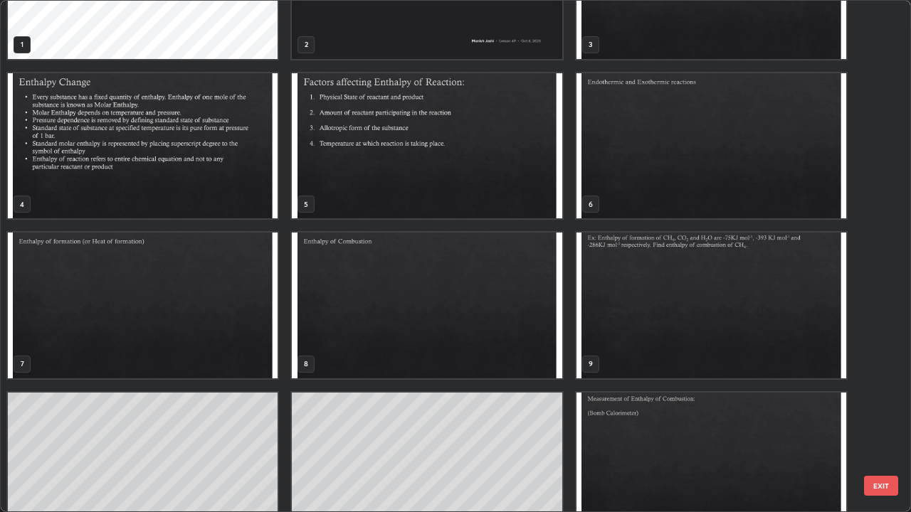
click at [763, 154] on div "1 2 3 4 5 6 7 8 9 10 11 12 13 14 15" at bounding box center [443, 256] width 884 height 511
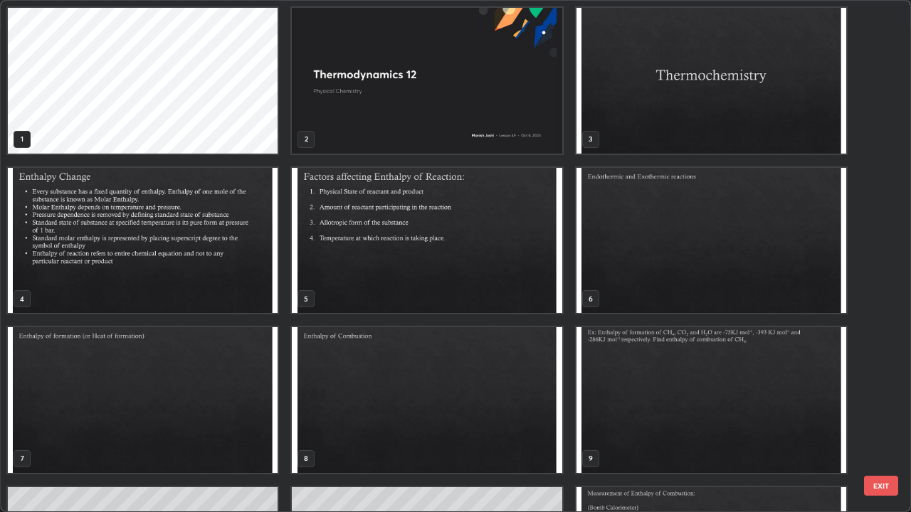
click at [781, 275] on img "grid" at bounding box center [711, 241] width 270 height 146
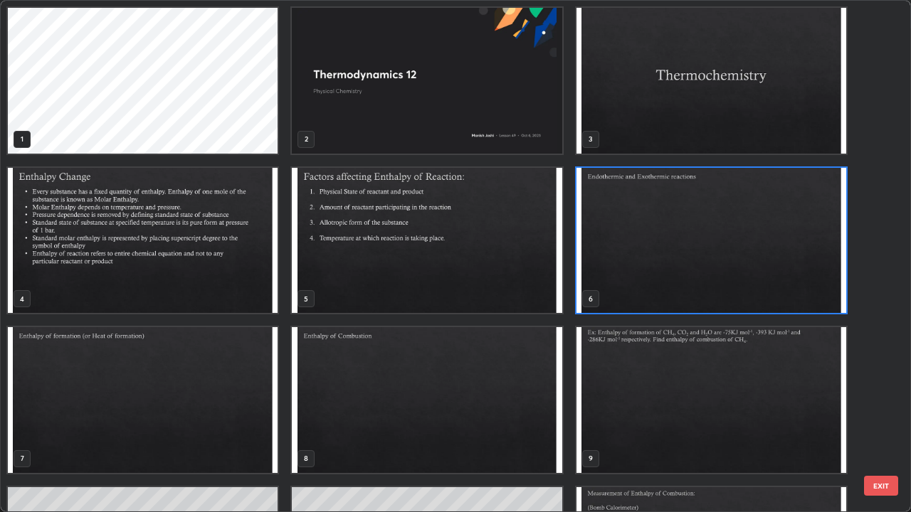
click at [797, 293] on img "grid" at bounding box center [711, 241] width 270 height 146
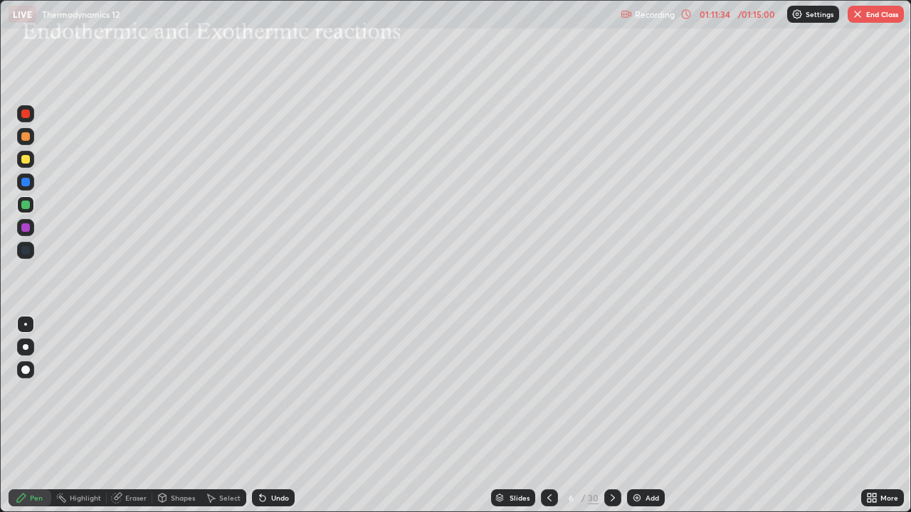
click at [804, 287] on img "grid" at bounding box center [711, 241] width 270 height 146
click at [805, 292] on img "grid" at bounding box center [711, 241] width 270 height 146
click at [618, 415] on div at bounding box center [612, 497] width 17 height 17
click at [517, 415] on div "Slides" at bounding box center [519, 497] width 20 height 7
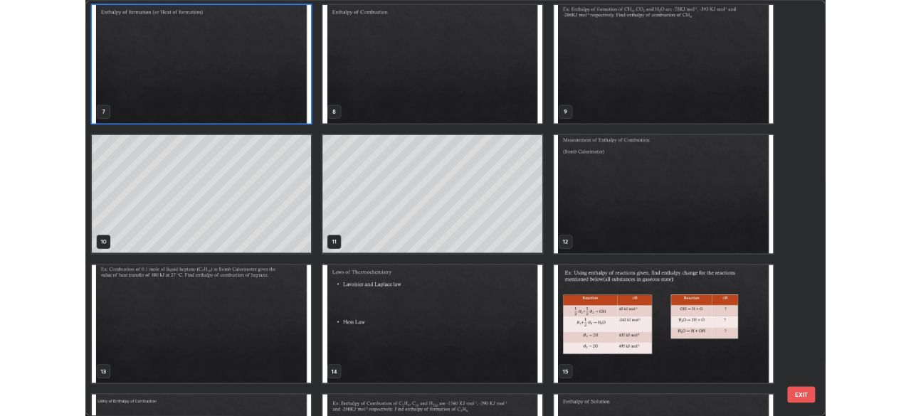
scroll to position [326, 0]
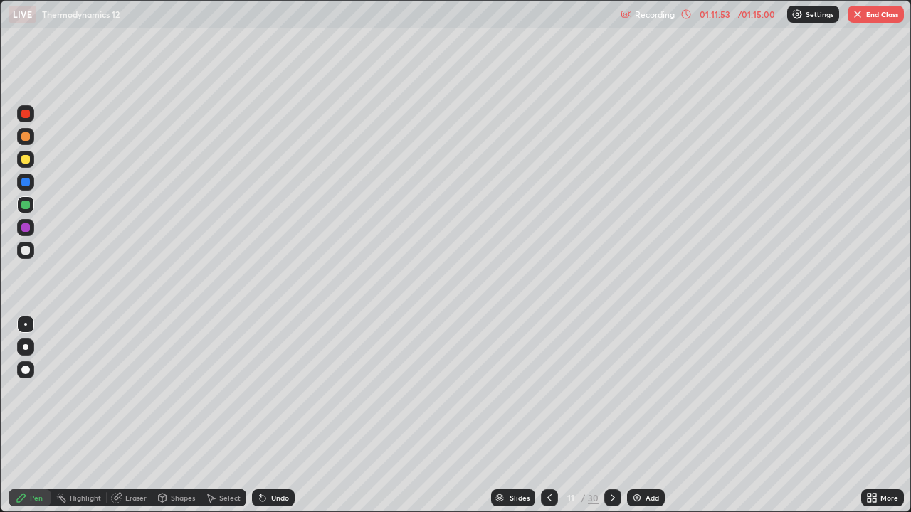
click at [611, 415] on icon at bounding box center [612, 497] width 11 height 11
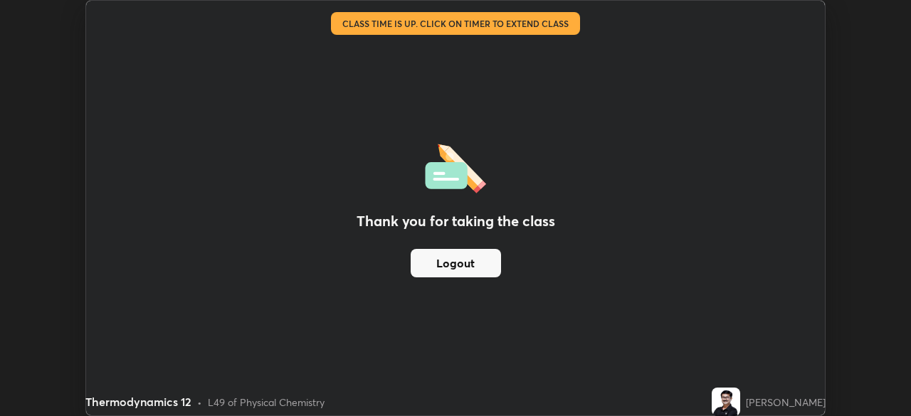
scroll to position [70726, 70231]
